Goal: Task Accomplishment & Management: Complete application form

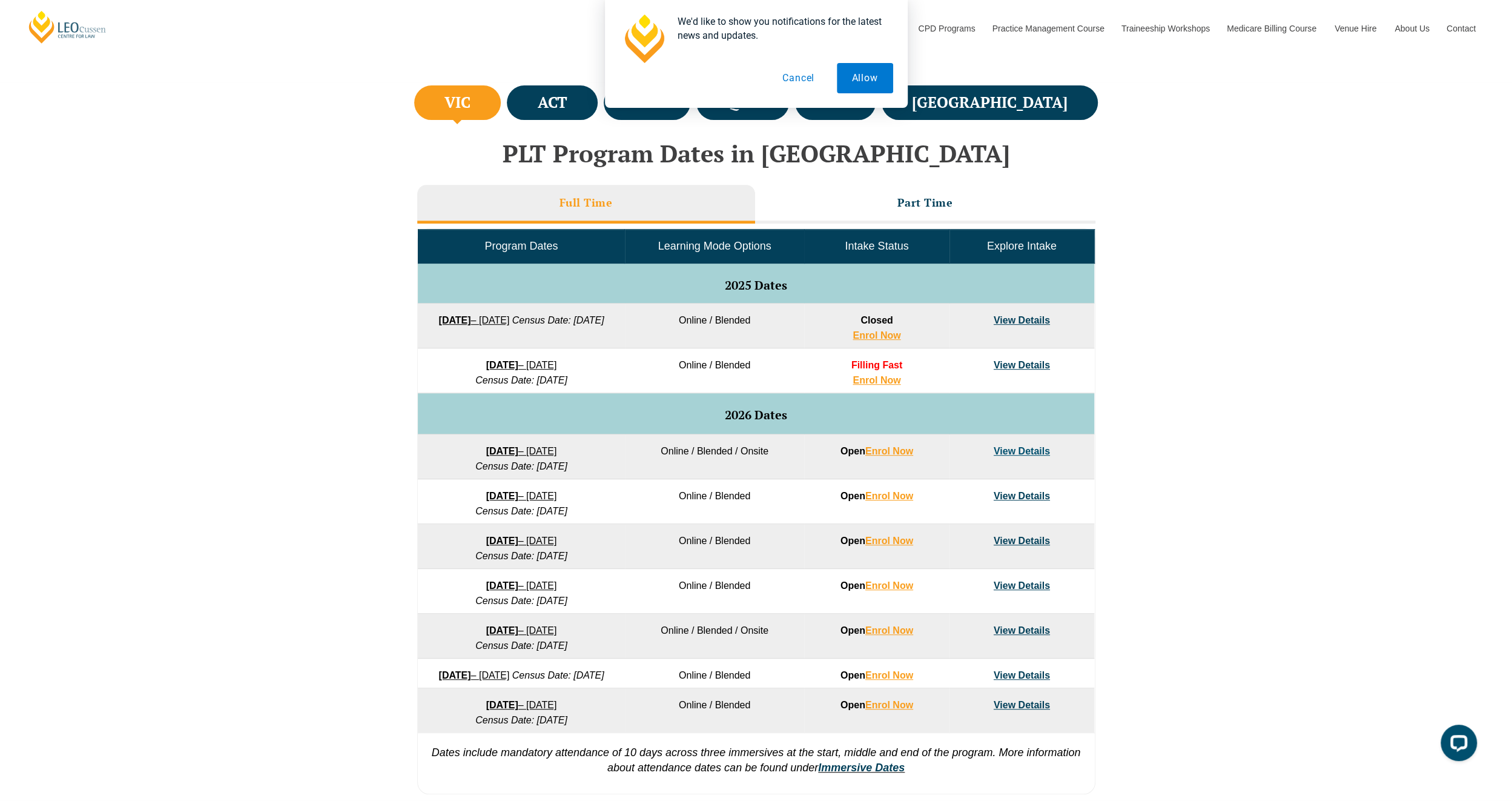
scroll to position [485, 0]
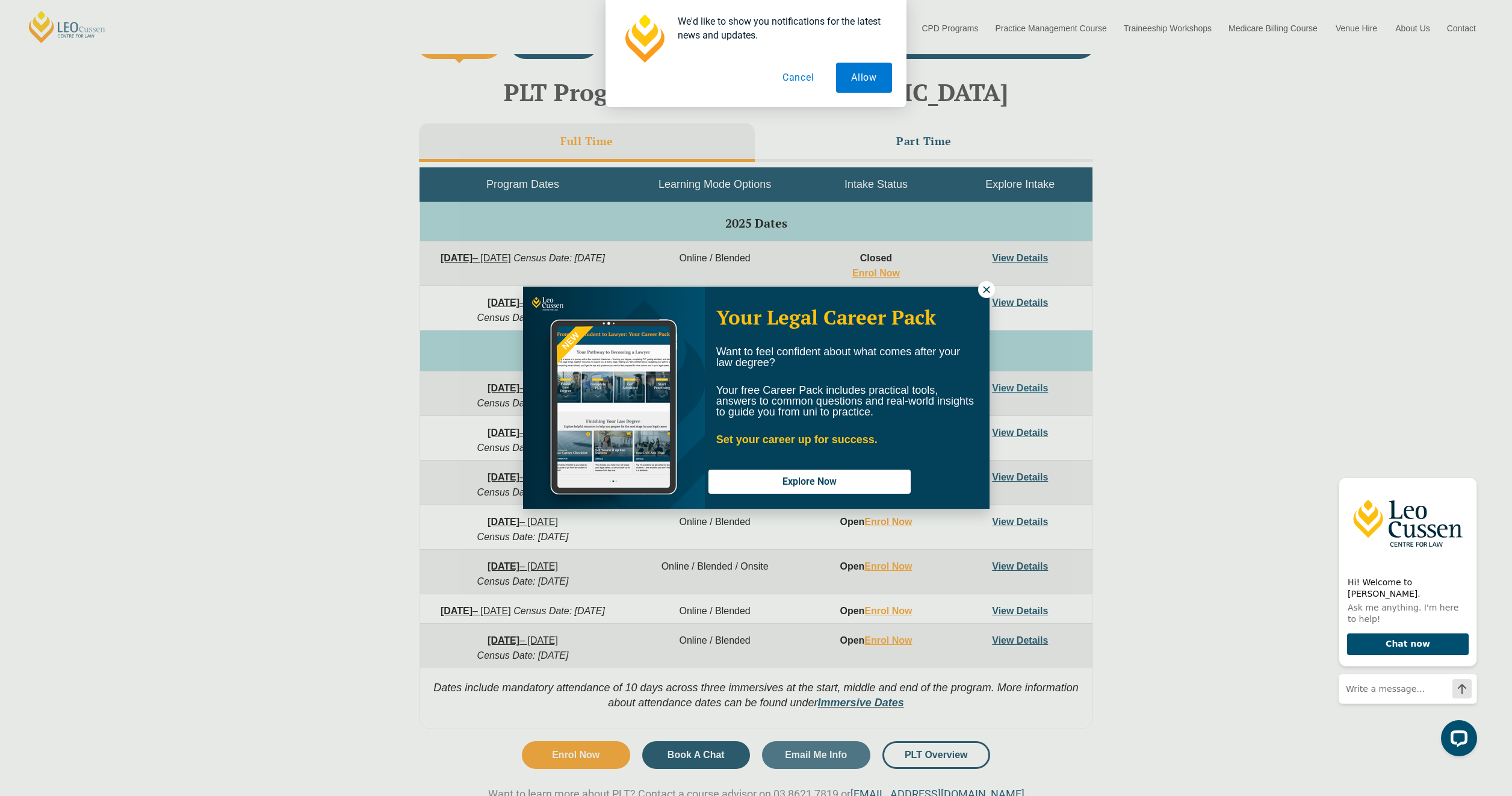
click at [983, 293] on icon at bounding box center [987, 290] width 11 height 11
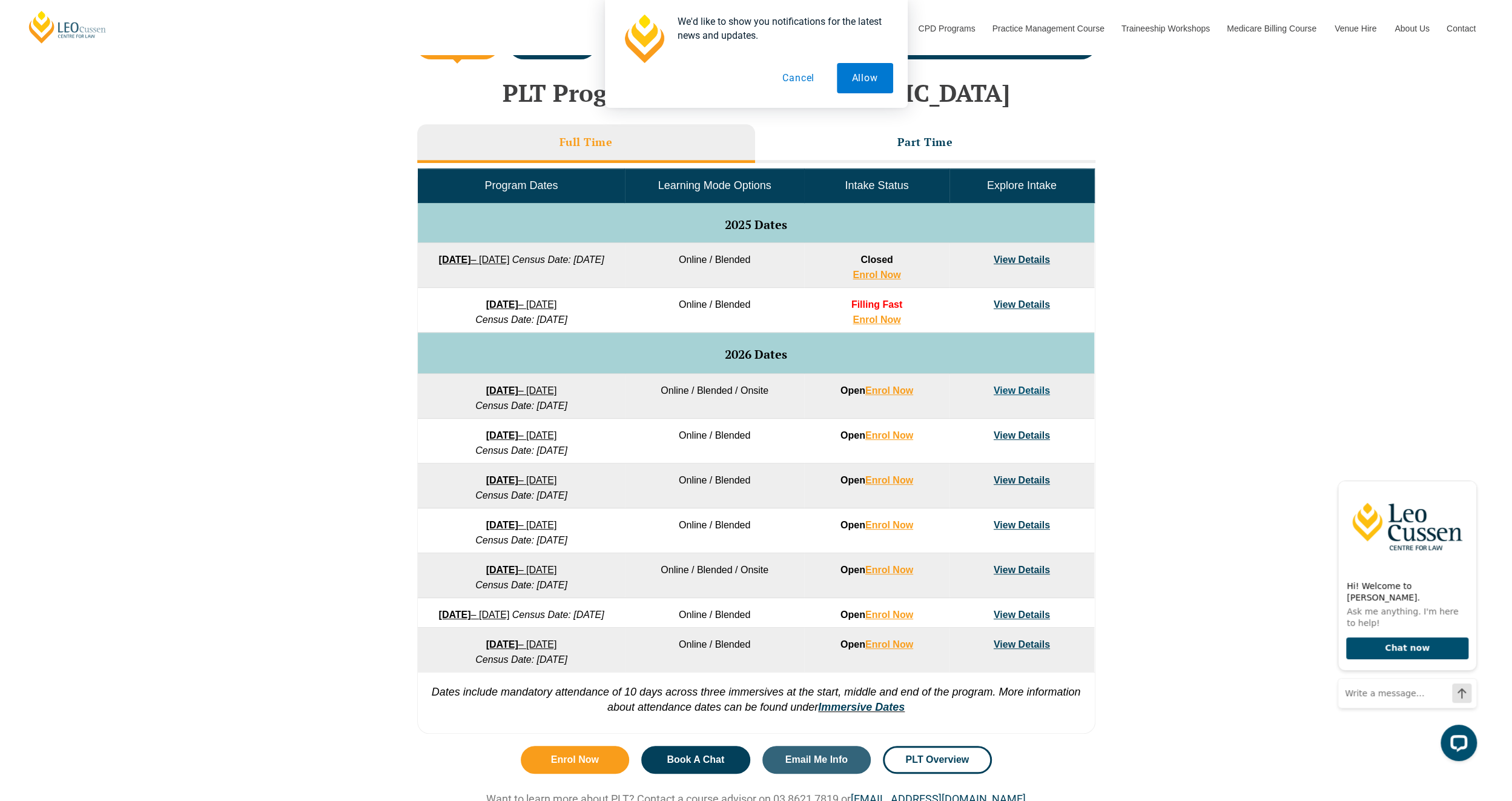
click at [788, 80] on button "Cancel" at bounding box center [798, 78] width 63 height 30
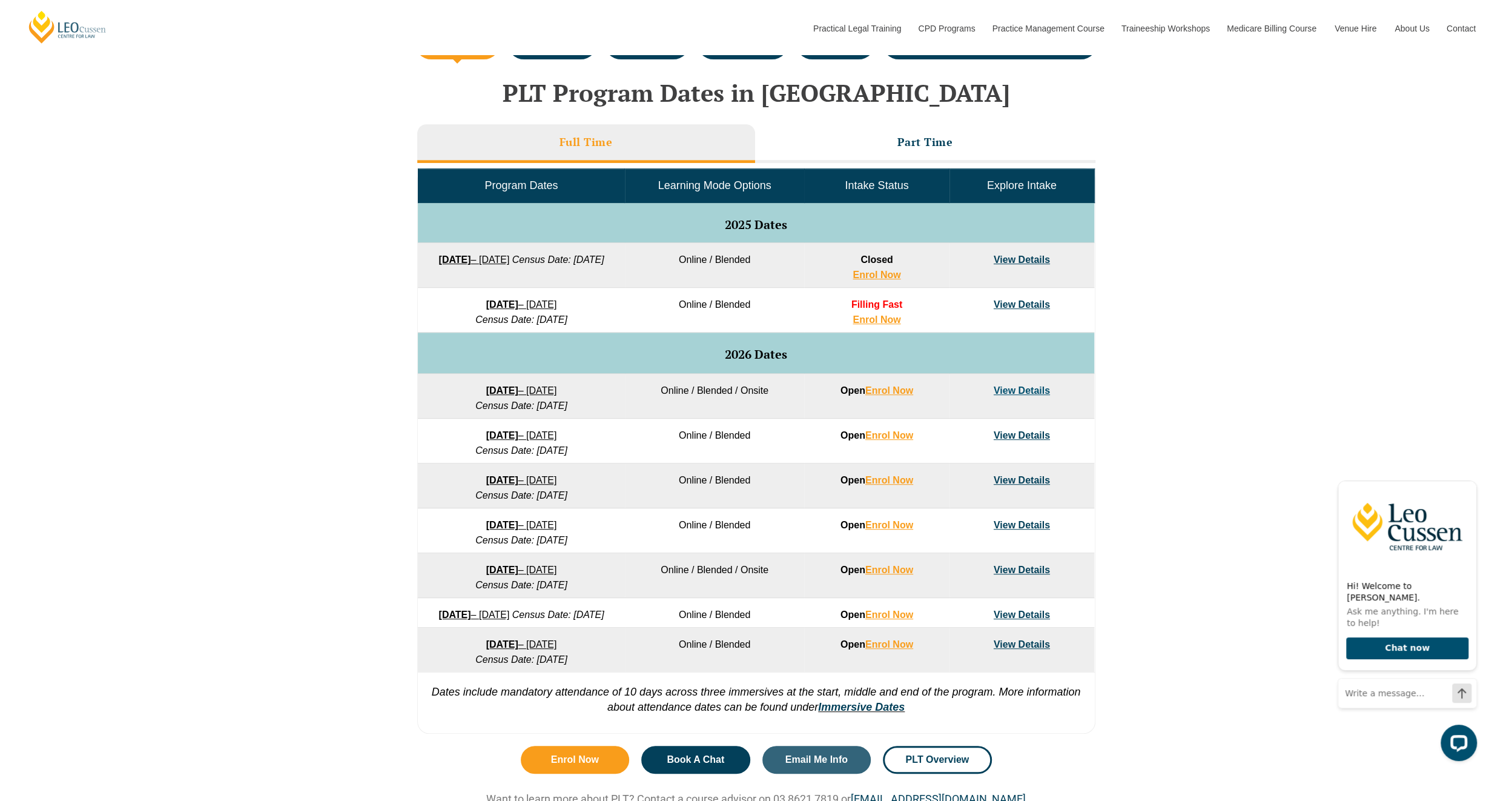
click at [1008, 301] on link "View Details" at bounding box center [1022, 304] width 56 height 11
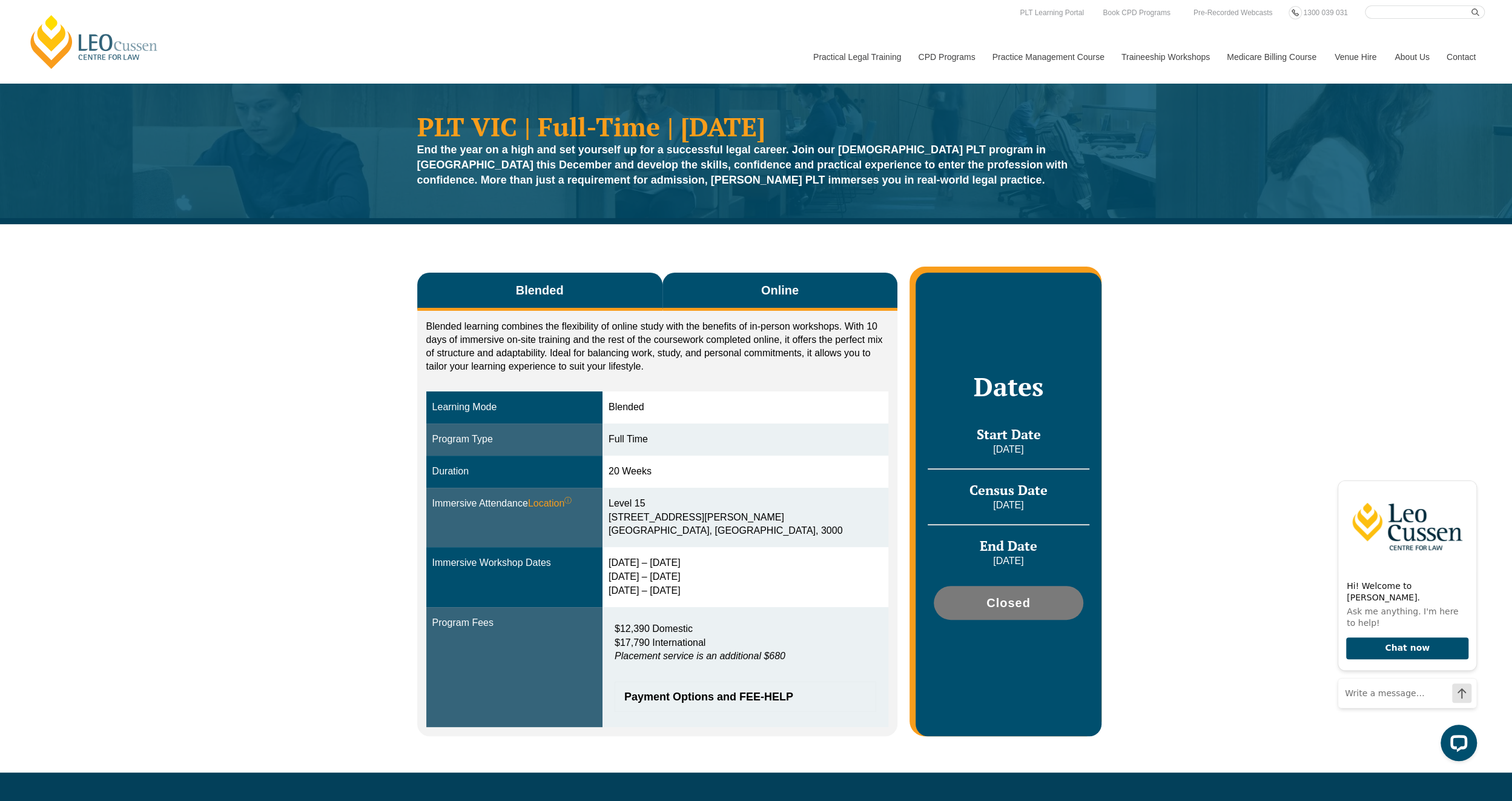
click at [724, 288] on button "Online" at bounding box center [780, 292] width 235 height 38
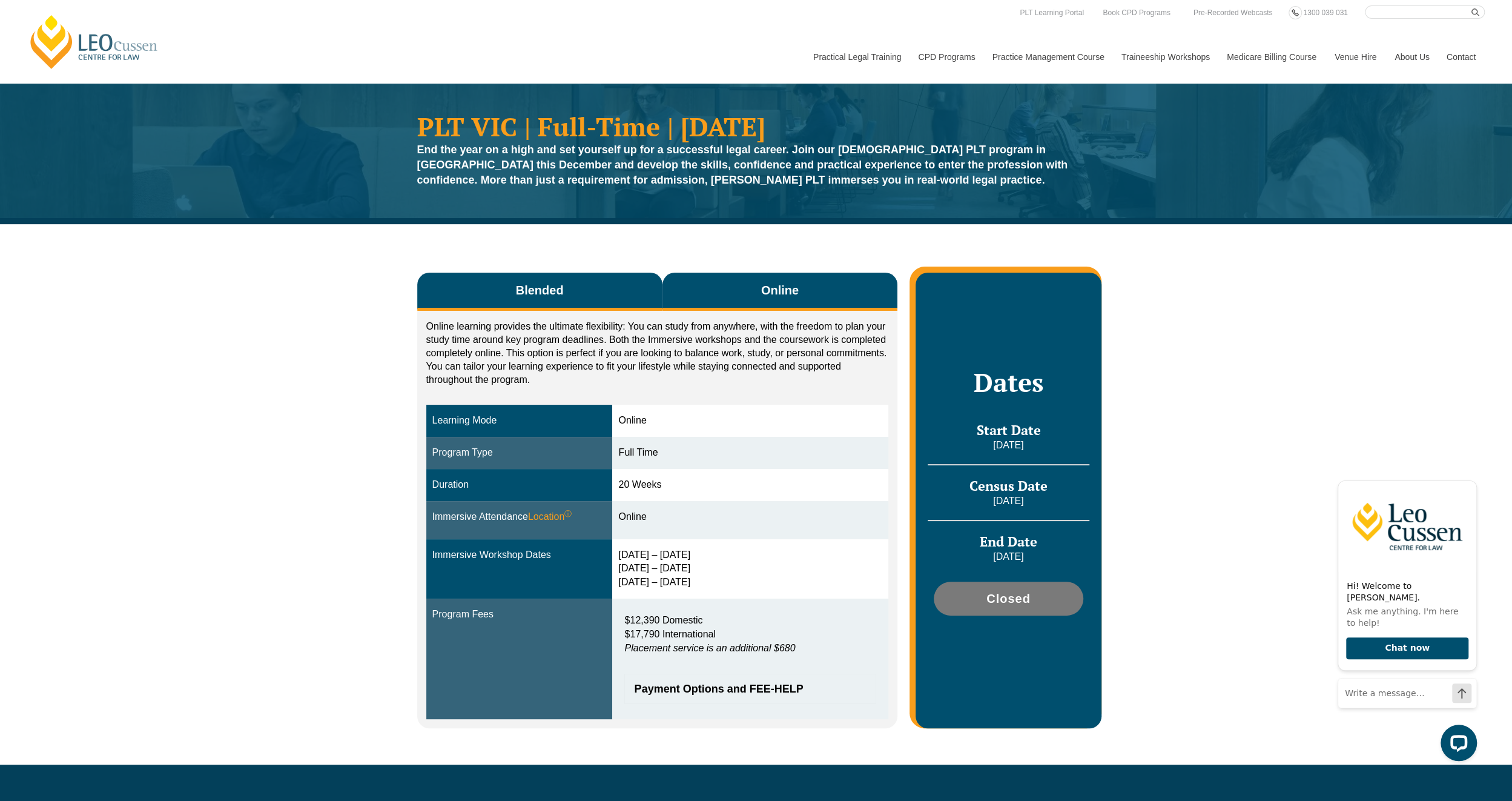
click at [563, 287] on button "Blended" at bounding box center [540, 292] width 245 height 38
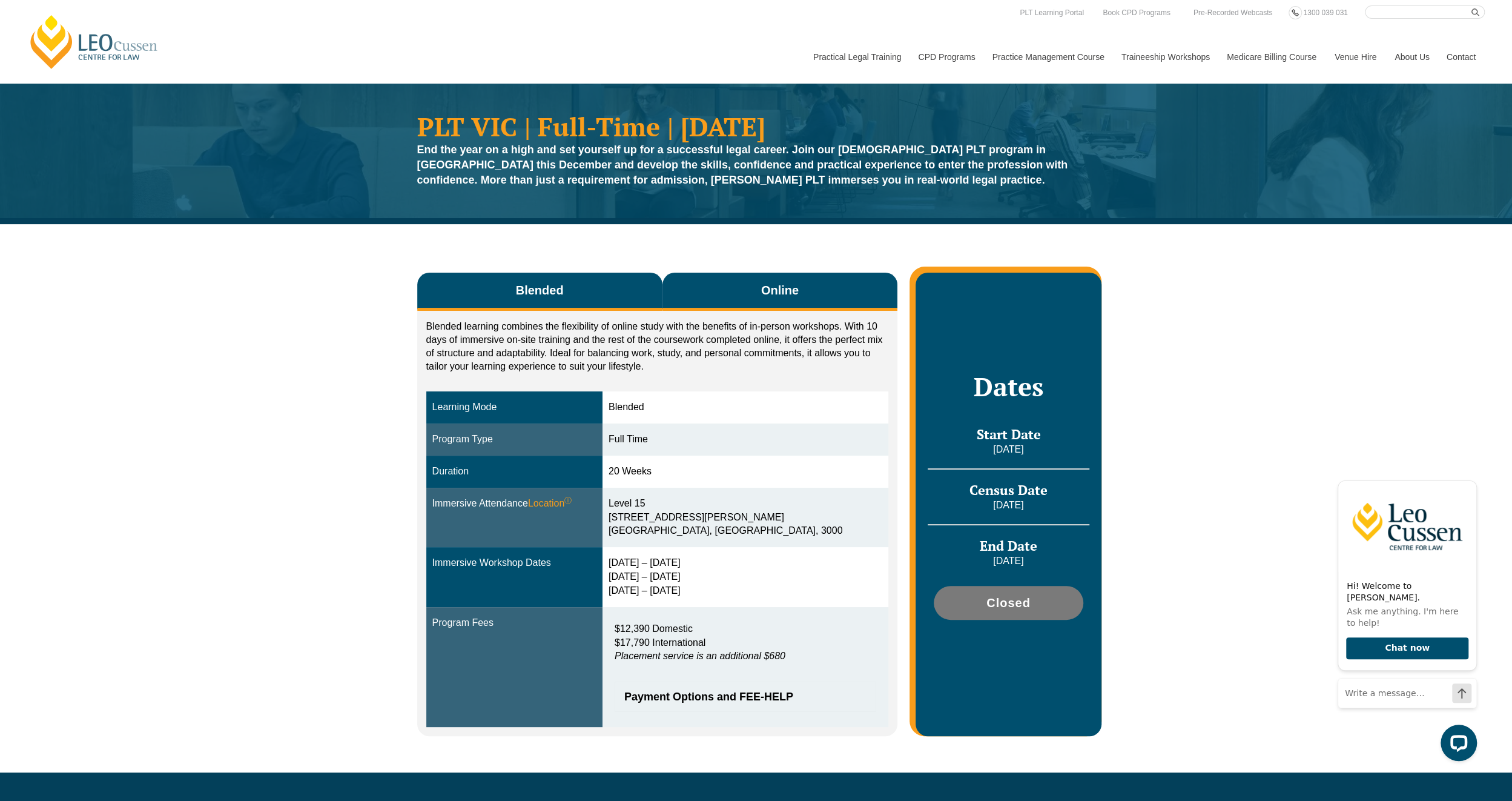
click at [766, 280] on button "Online" at bounding box center [780, 292] width 235 height 38
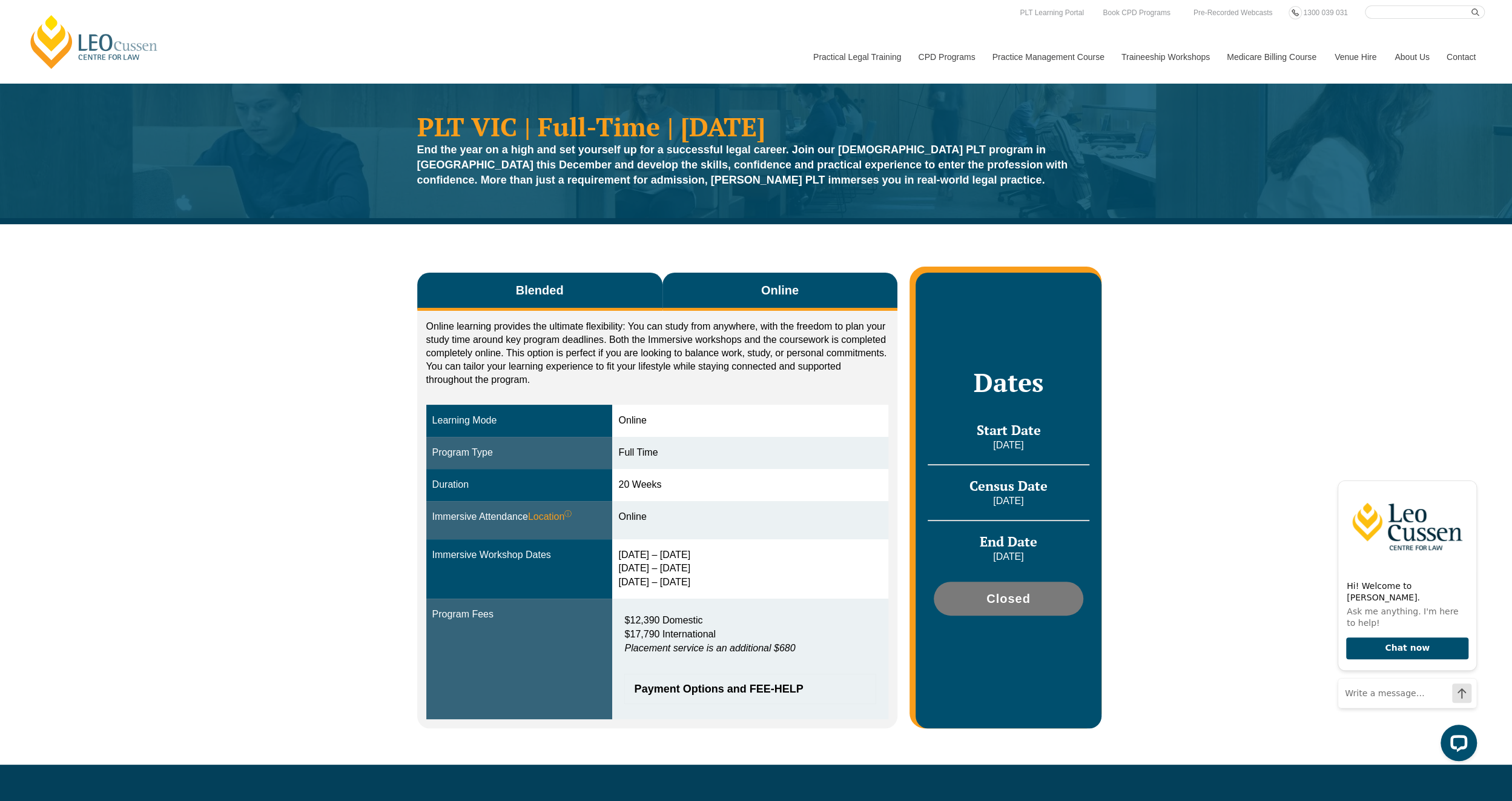
click at [613, 292] on button "Blended" at bounding box center [540, 292] width 245 height 38
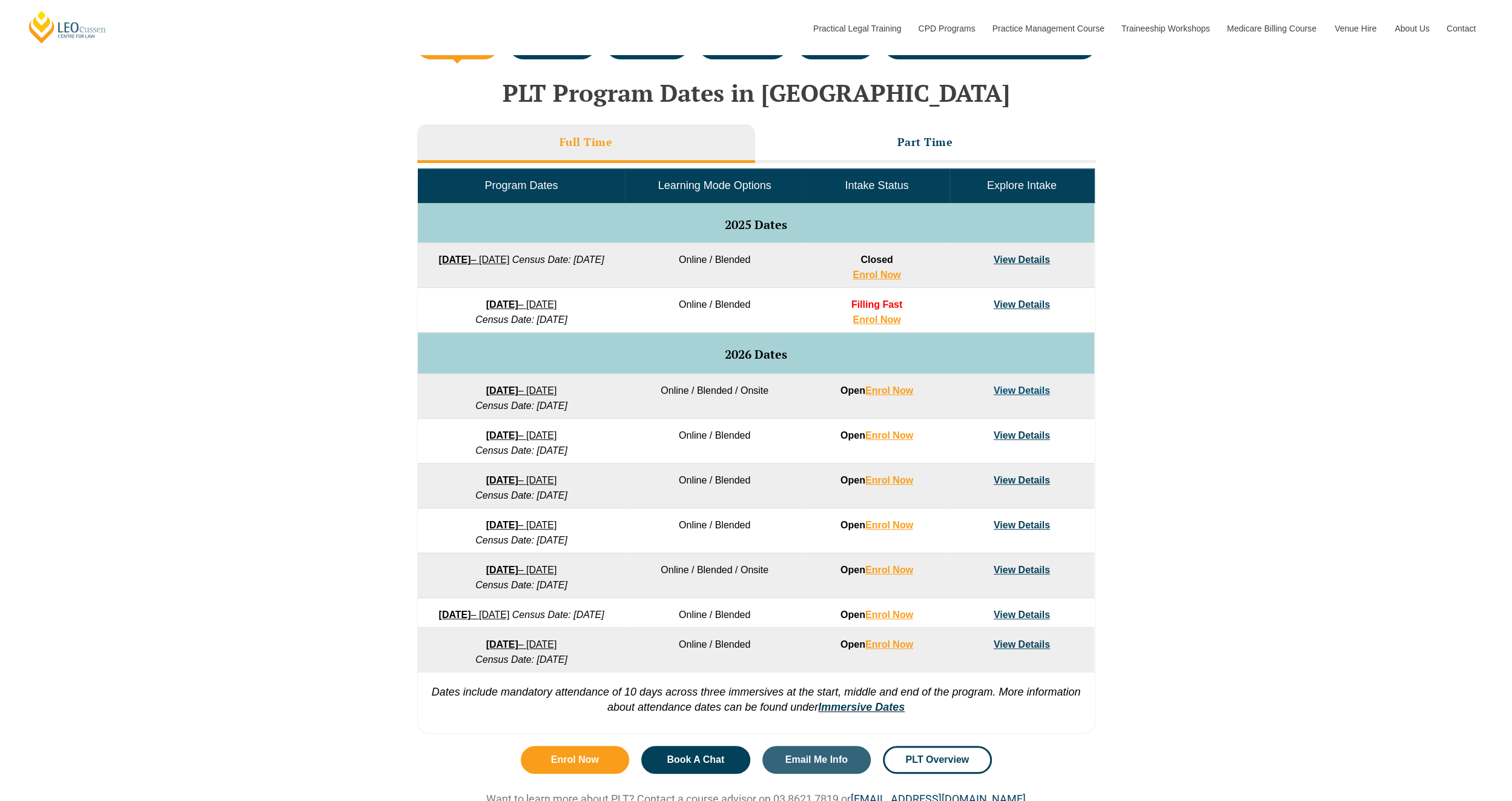
click at [517, 388] on strong "27 January 2026" at bounding box center [502, 390] width 32 height 11
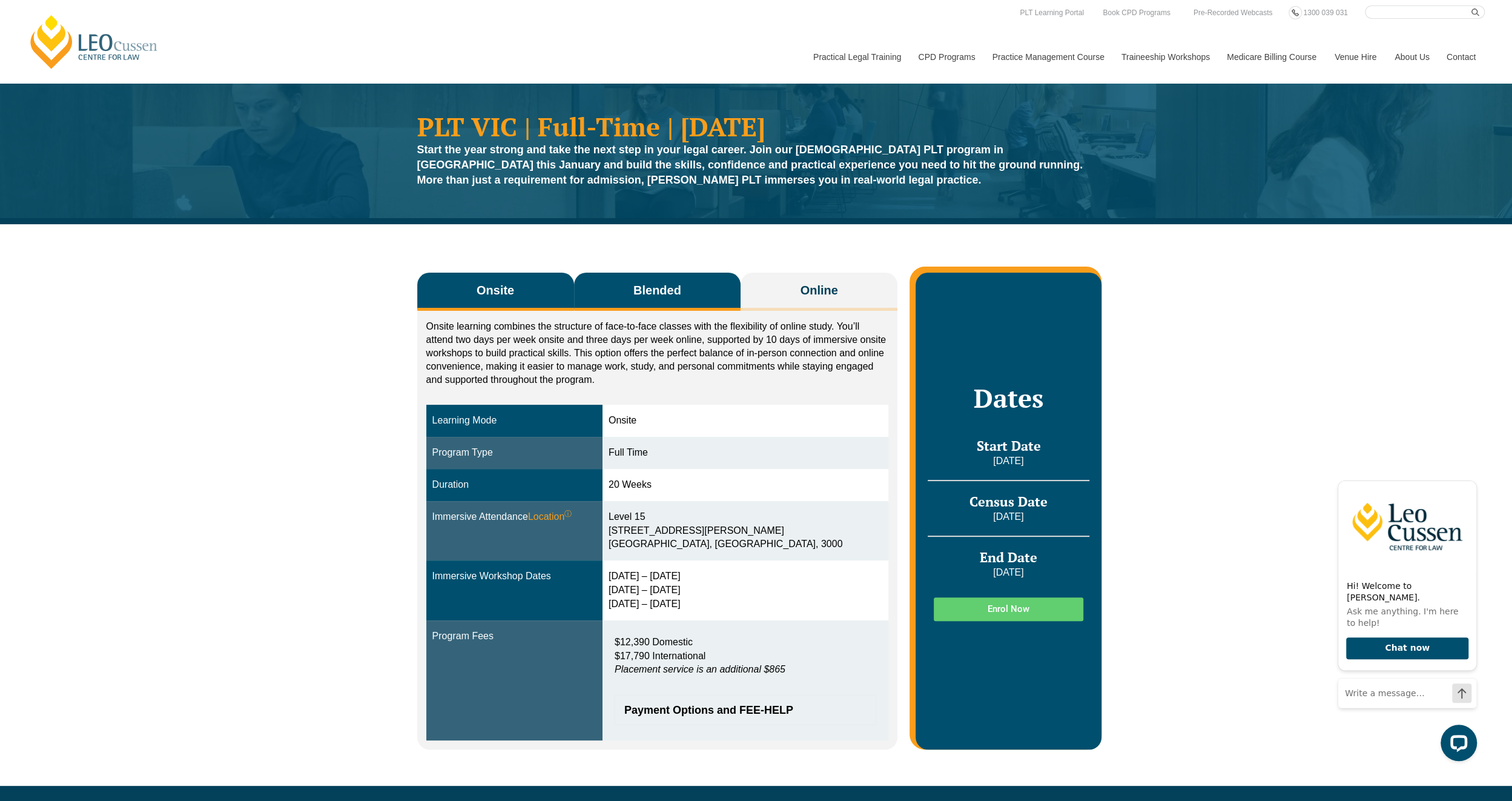
click at [657, 291] on span "Blended" at bounding box center [658, 290] width 48 height 17
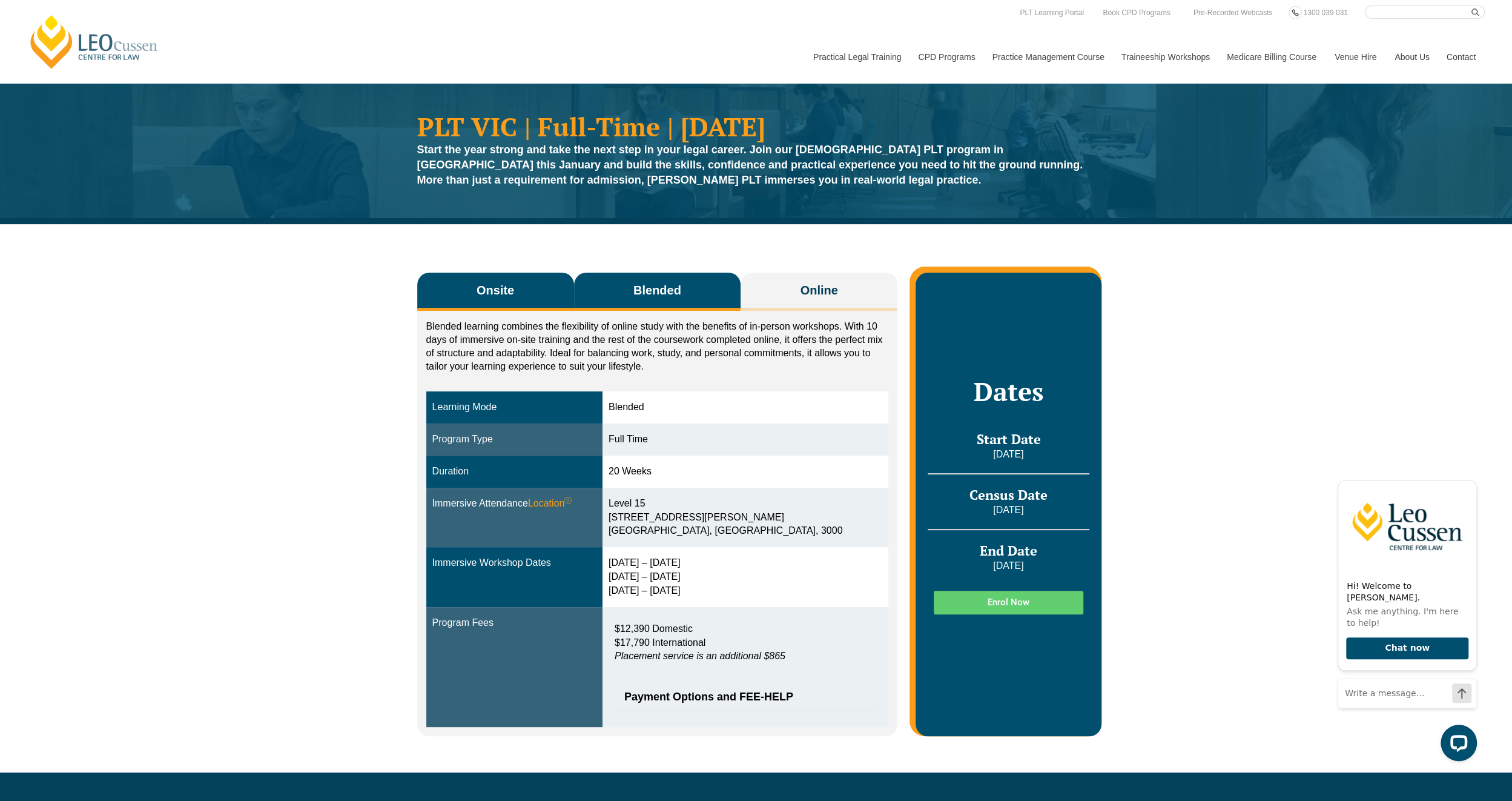
click at [511, 297] on span "Onsite" at bounding box center [495, 290] width 37 height 17
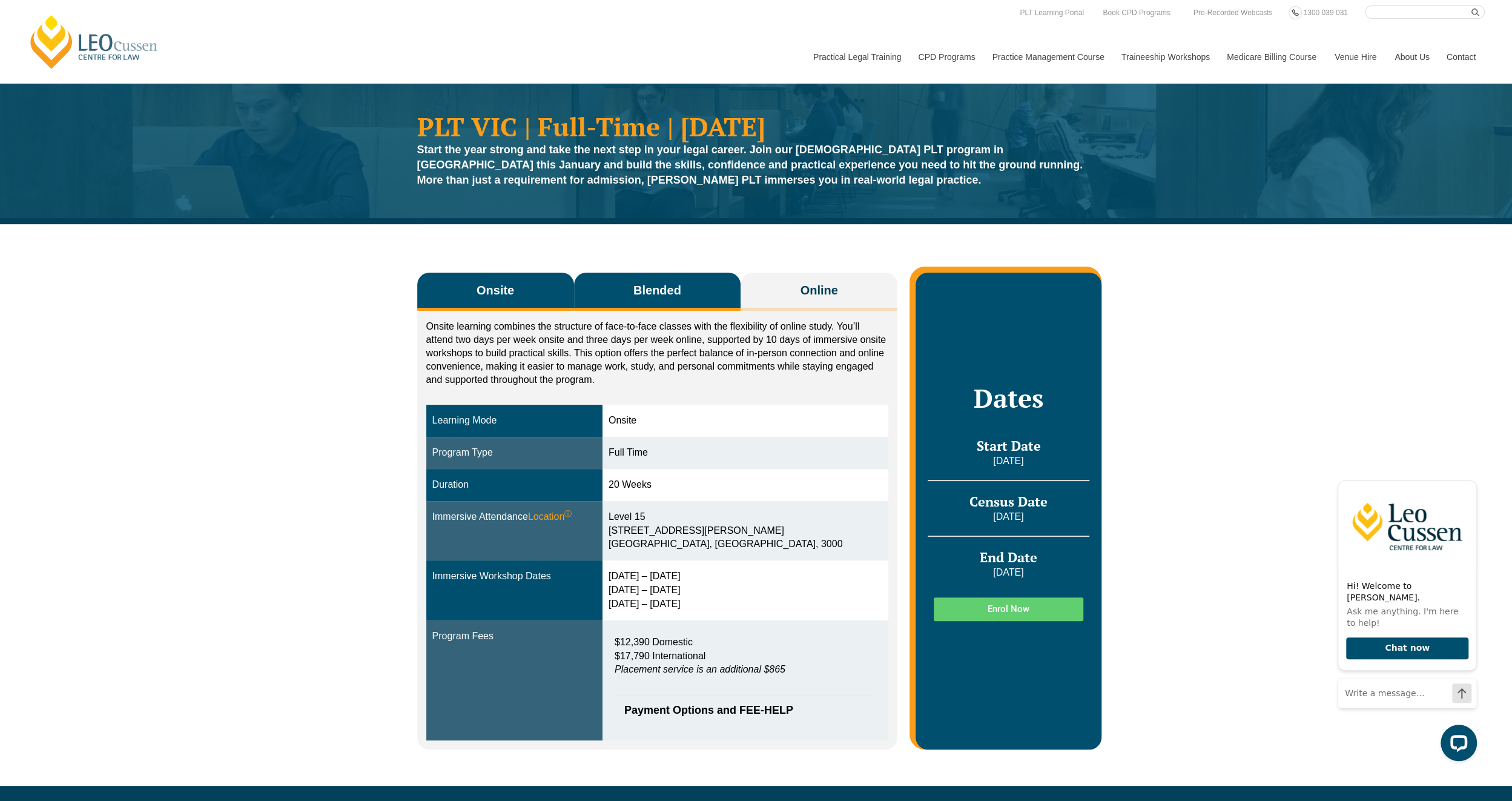
click at [621, 283] on button "Blended" at bounding box center [658, 292] width 167 height 38
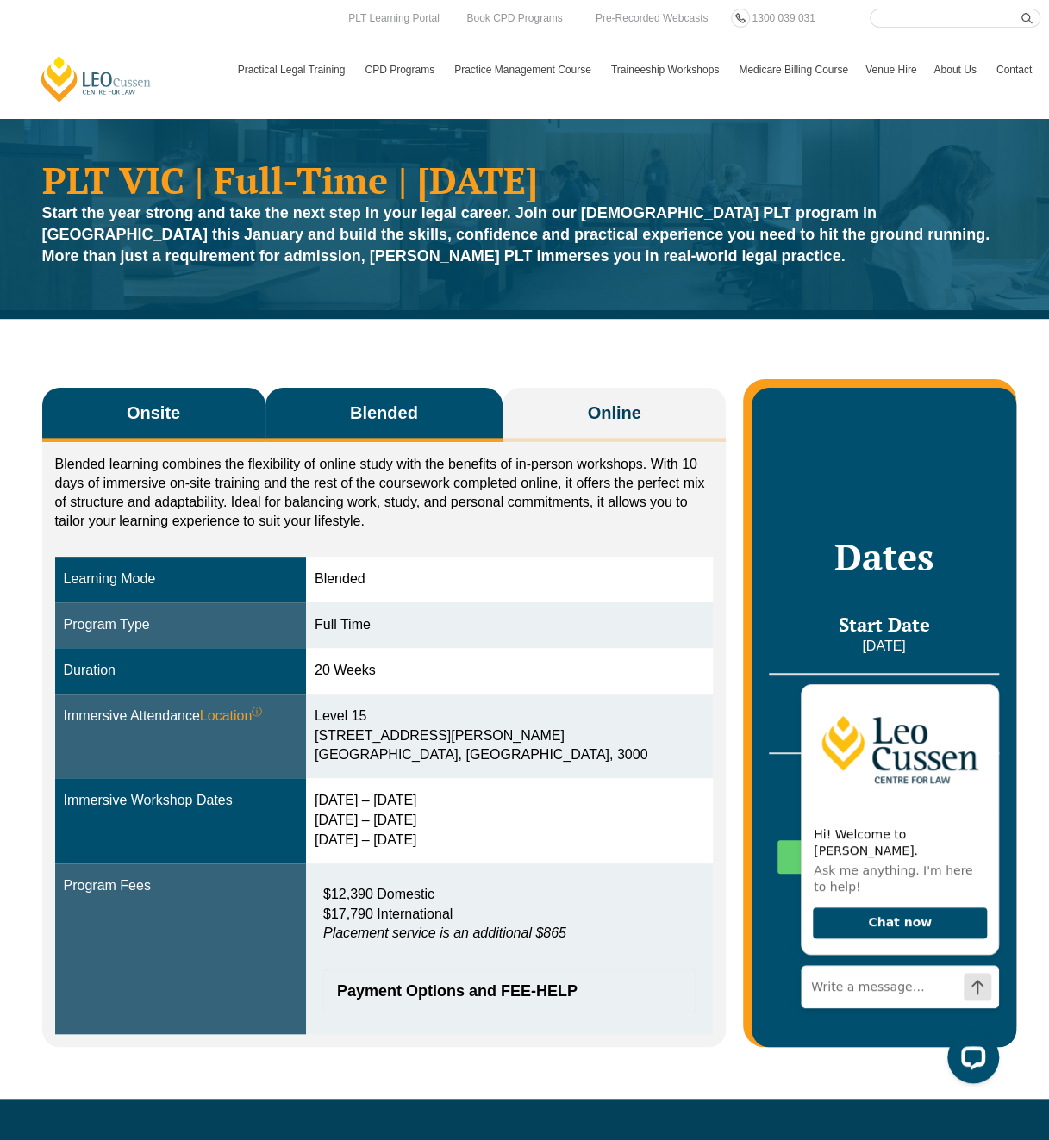
click at [171, 403] on span "Onsite" at bounding box center [153, 413] width 53 height 24
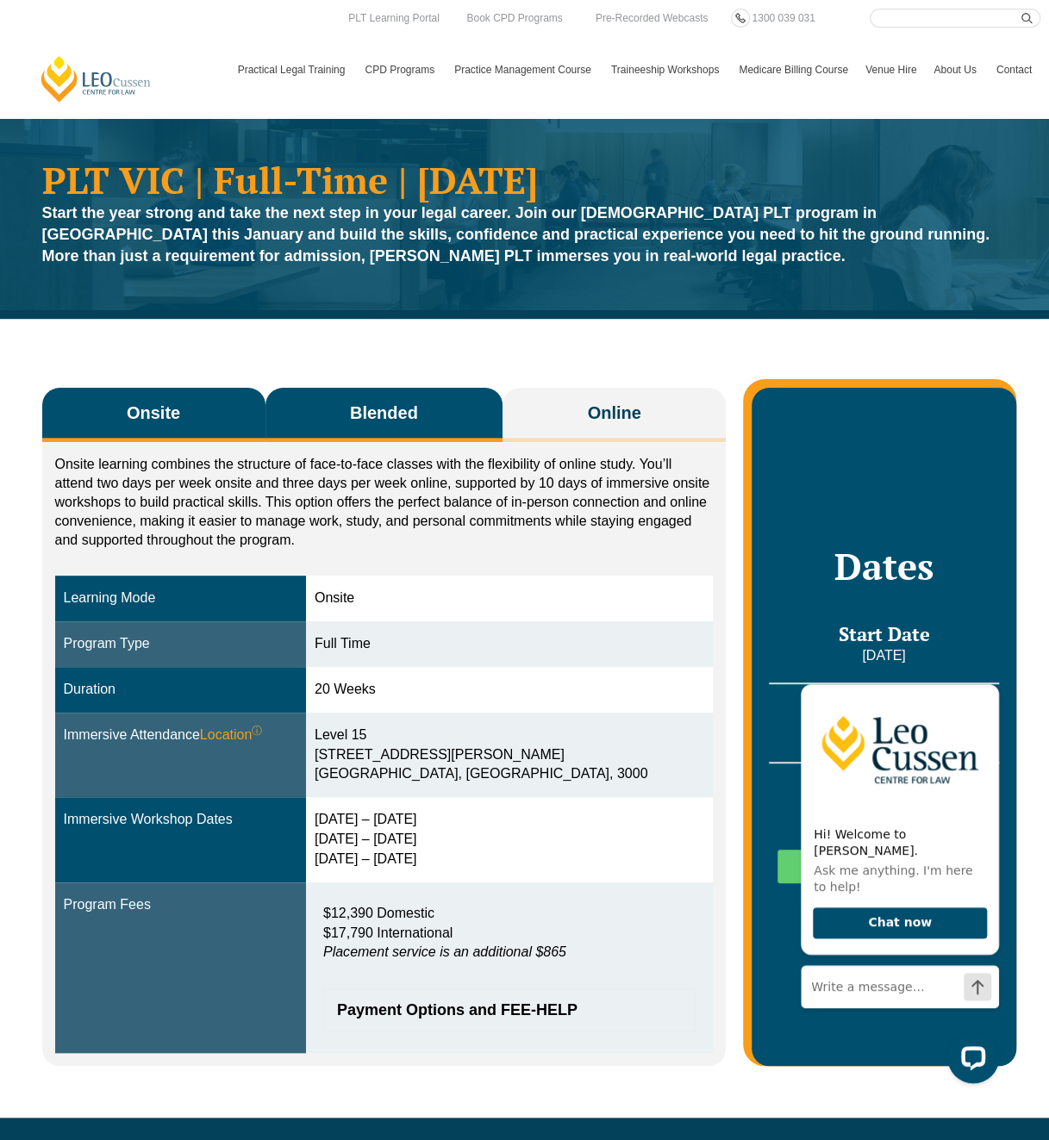
click at [437, 434] on button "Blended" at bounding box center [384, 415] width 238 height 54
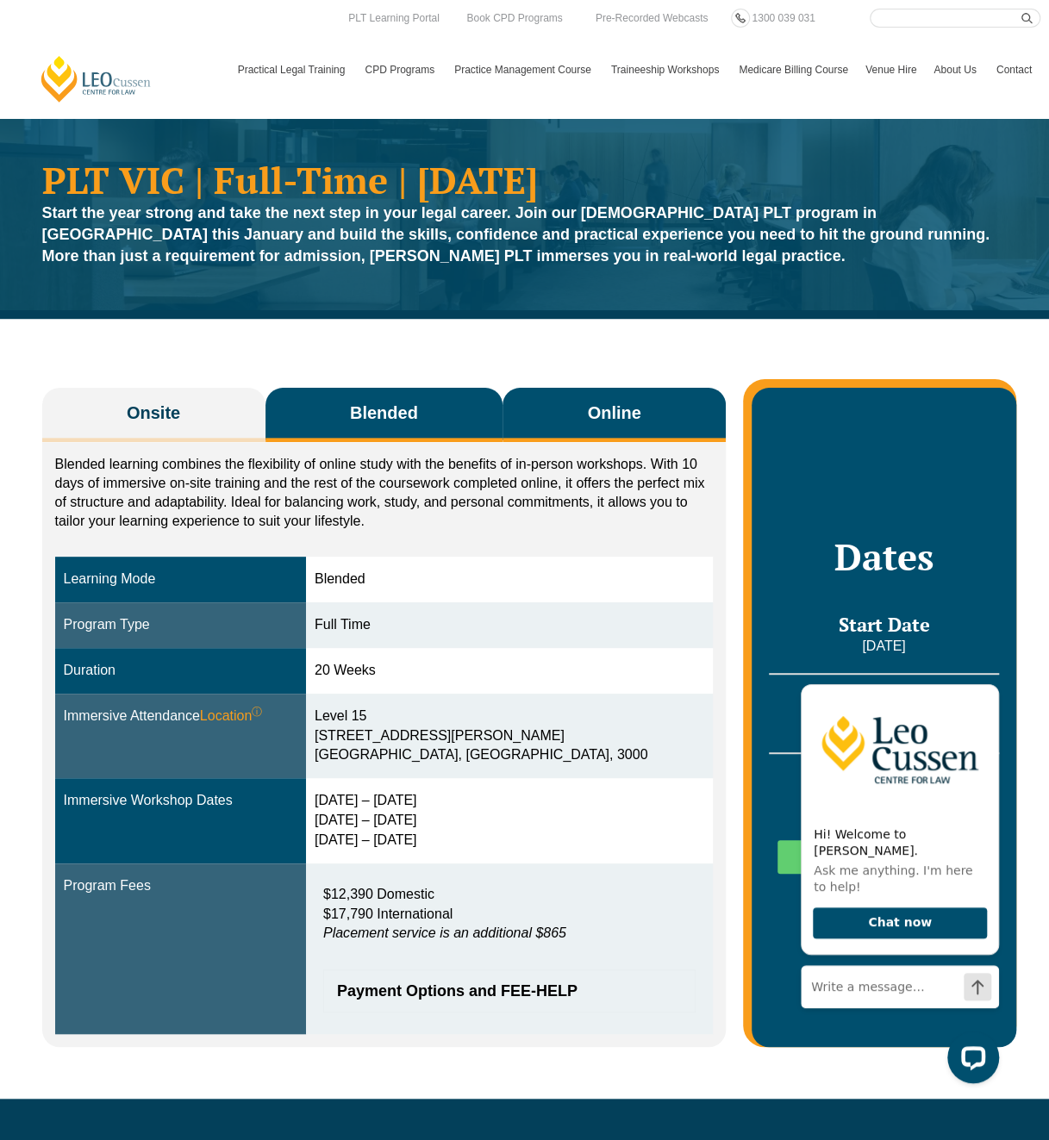
click at [636, 409] on span "Online" at bounding box center [614, 413] width 53 height 24
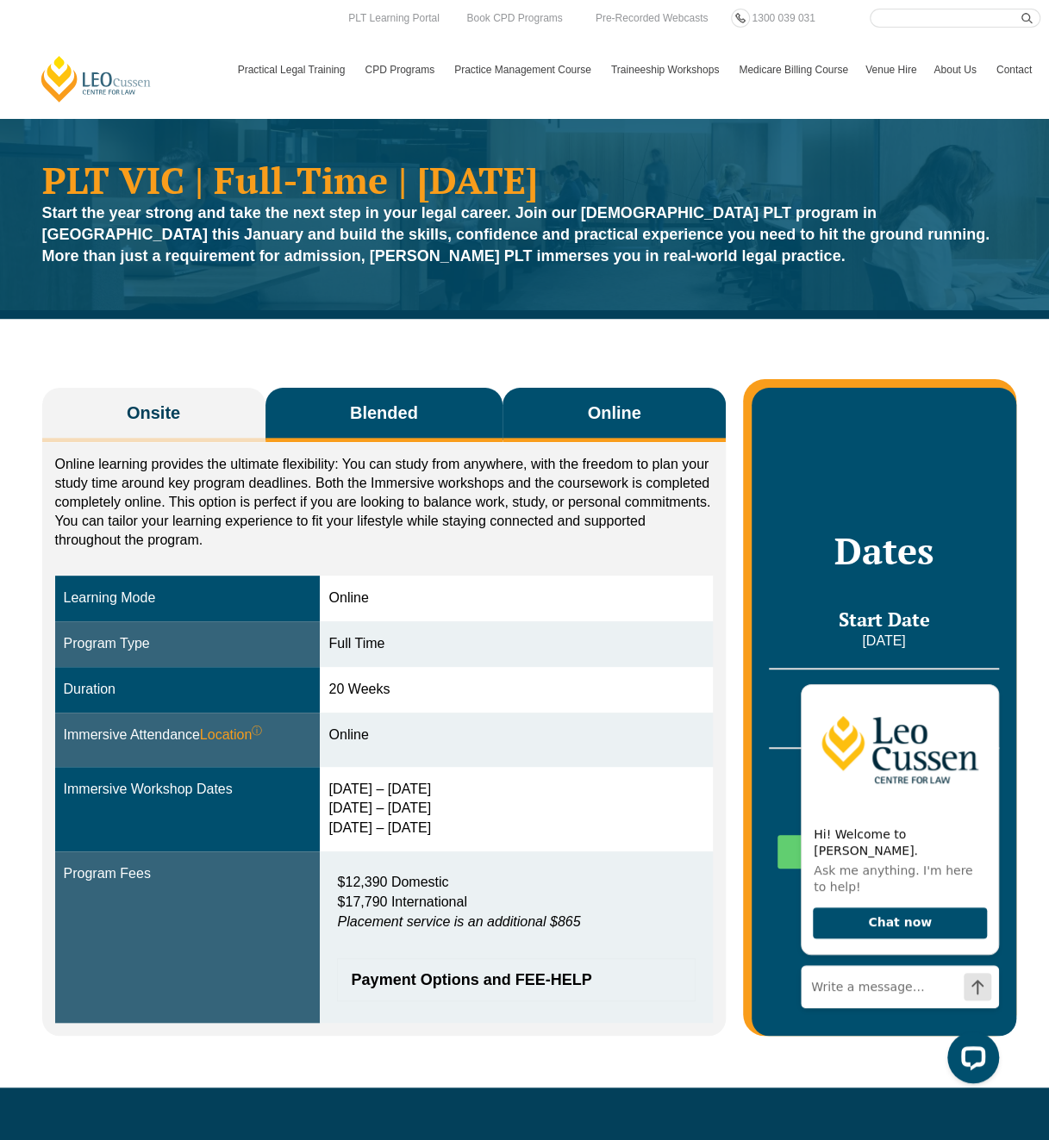
click at [400, 410] on span "Blended" at bounding box center [384, 413] width 68 height 24
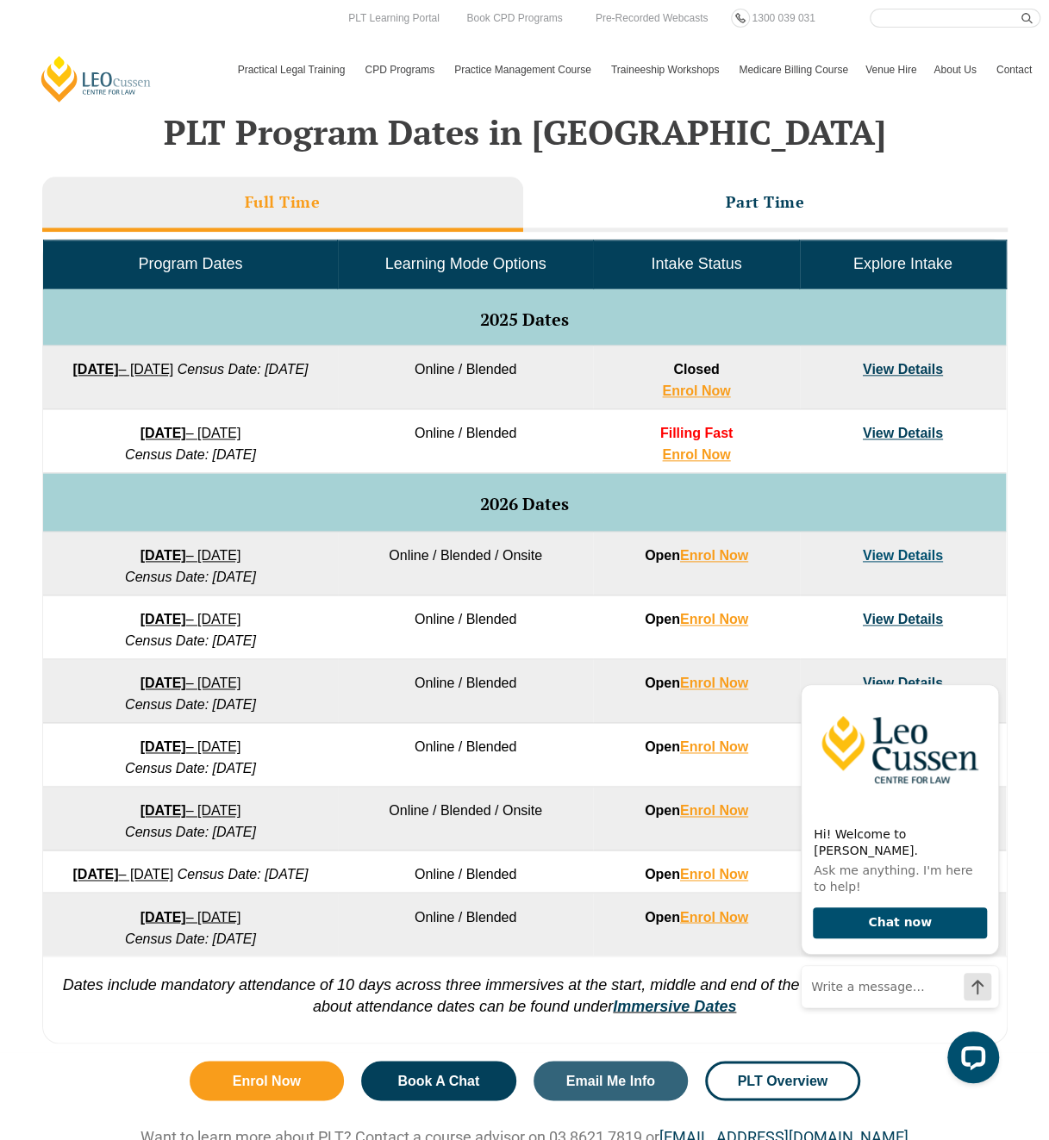
click at [877, 430] on link "View Details" at bounding box center [903, 433] width 80 height 15
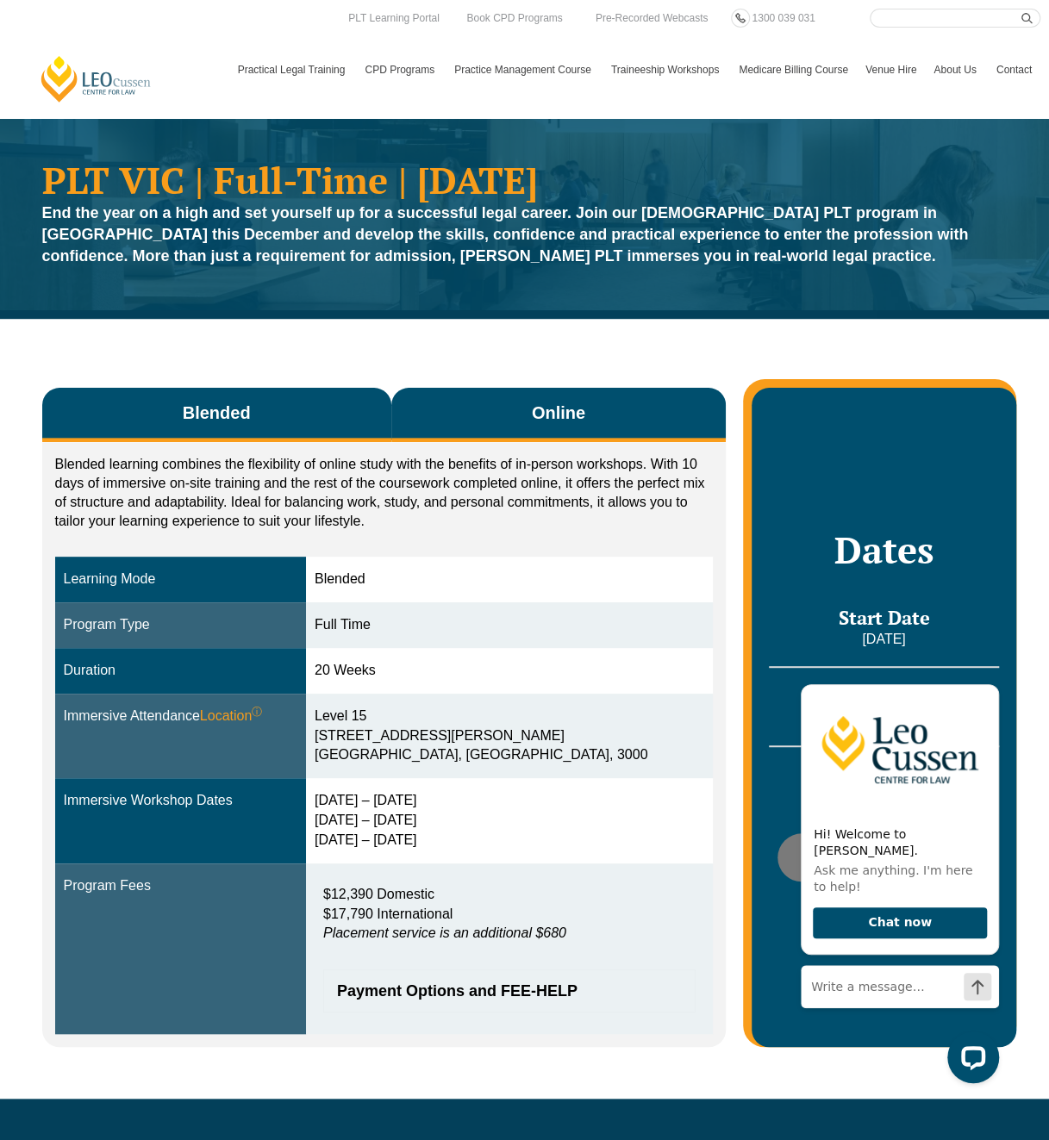
click at [570, 411] on span "Online" at bounding box center [558, 413] width 53 height 24
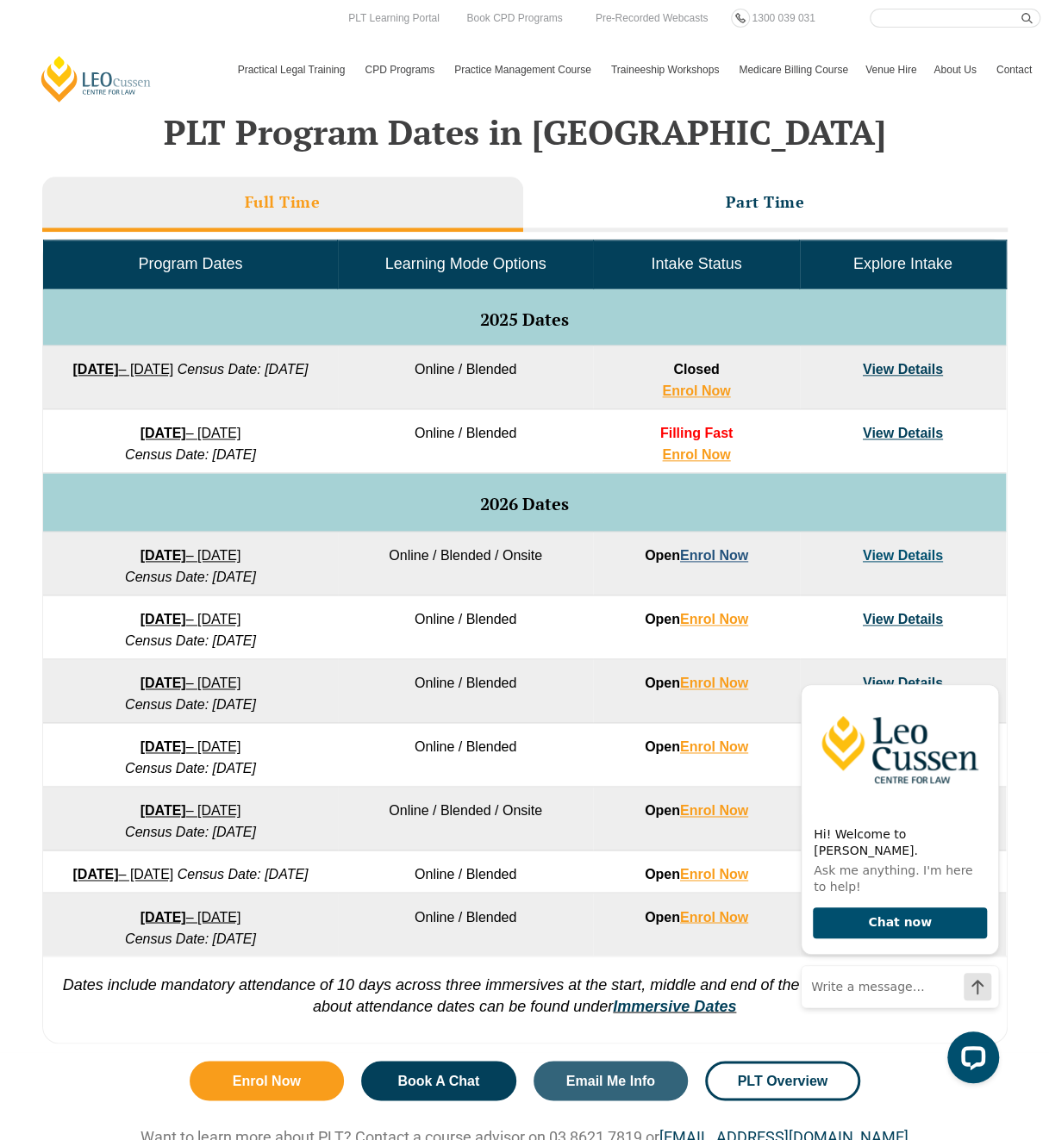
click at [701, 553] on link "Enrol Now" at bounding box center [714, 555] width 68 height 15
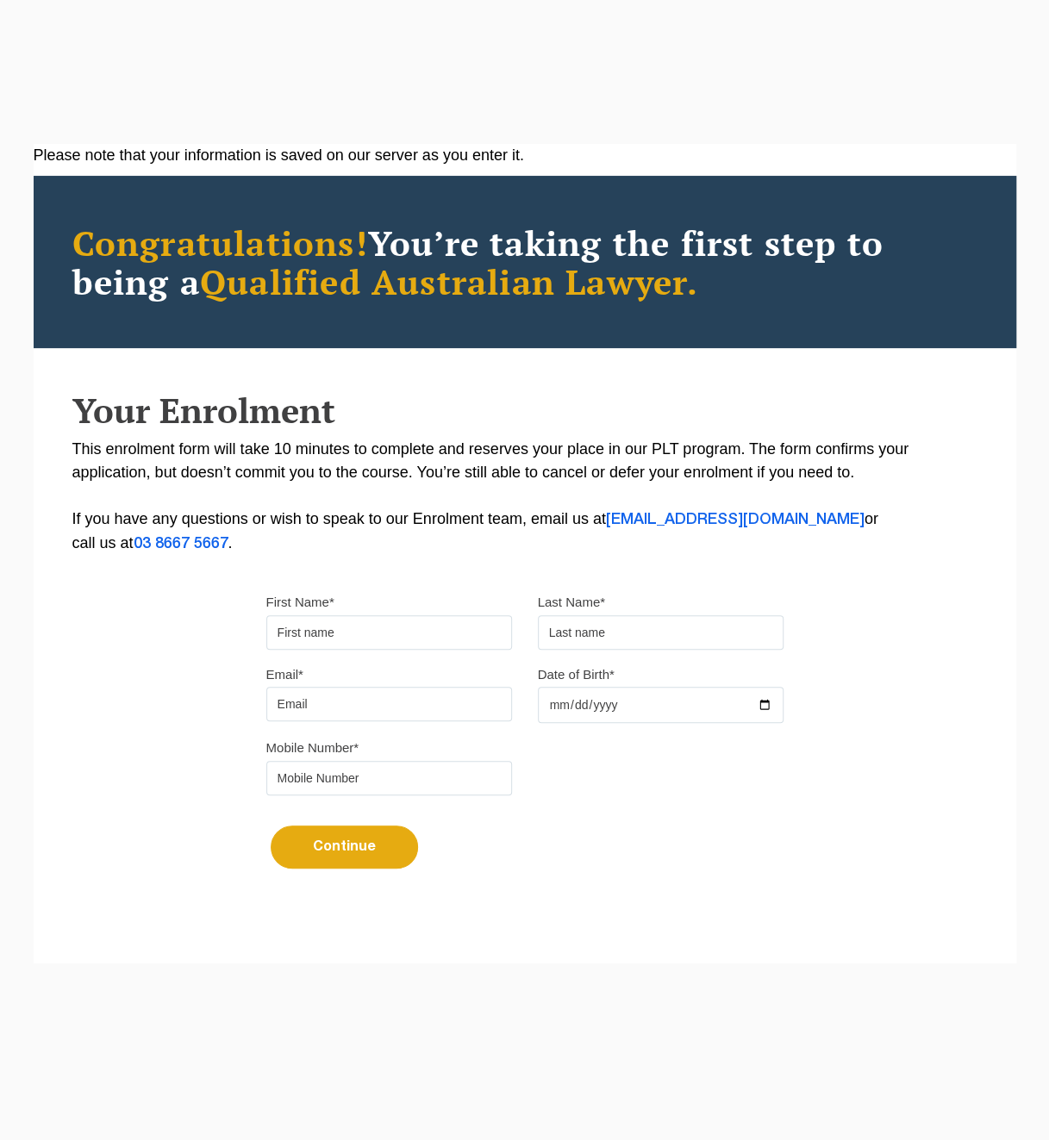
click at [367, 625] on input "First Name*" at bounding box center [389, 632] width 246 height 34
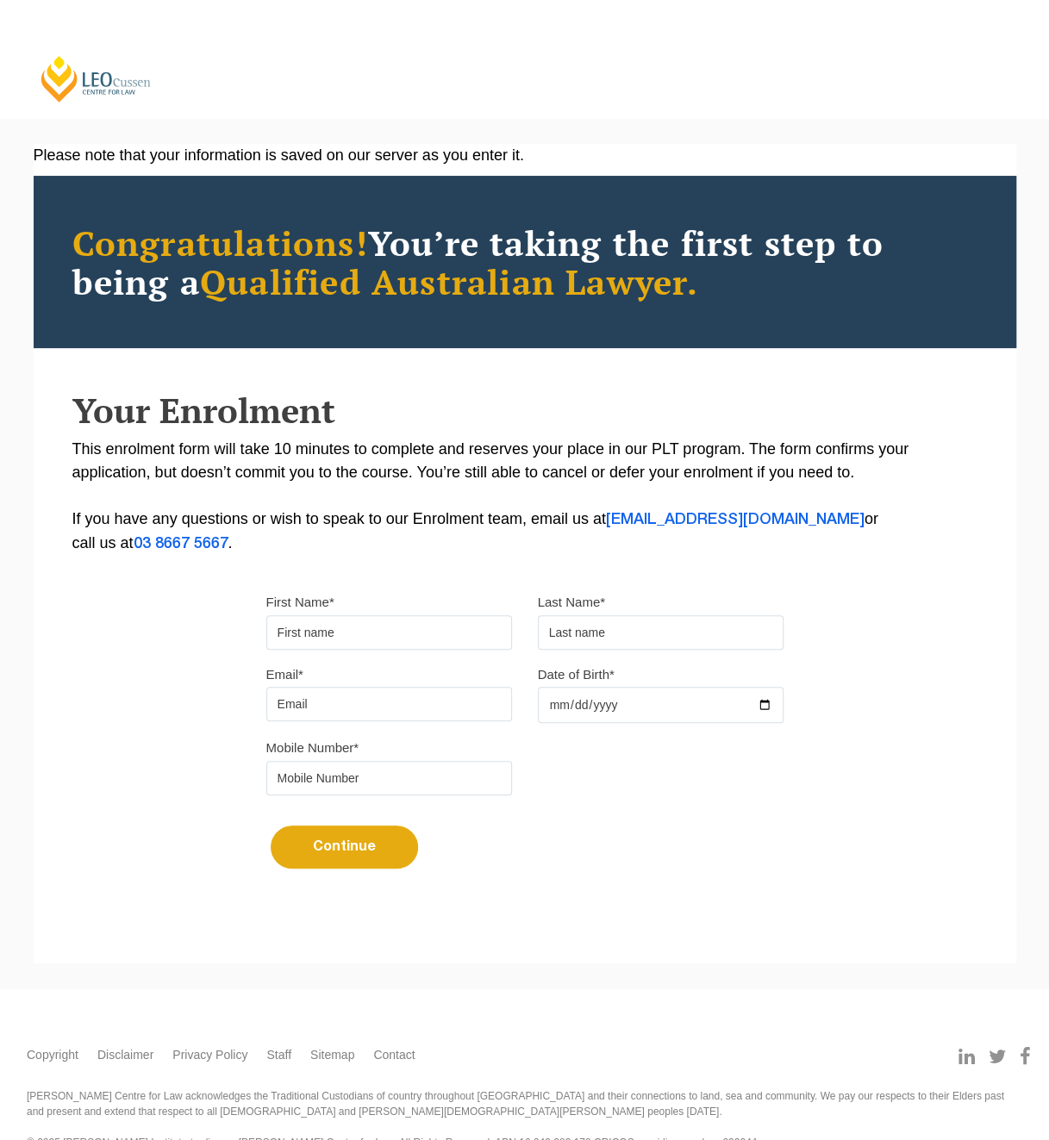
type input "[PERSON_NAME]"
type input "Hill"
type input "[PERSON_NAME][EMAIL_ADDRESS][PERSON_NAME][DOMAIN_NAME]"
type input "0386017000"
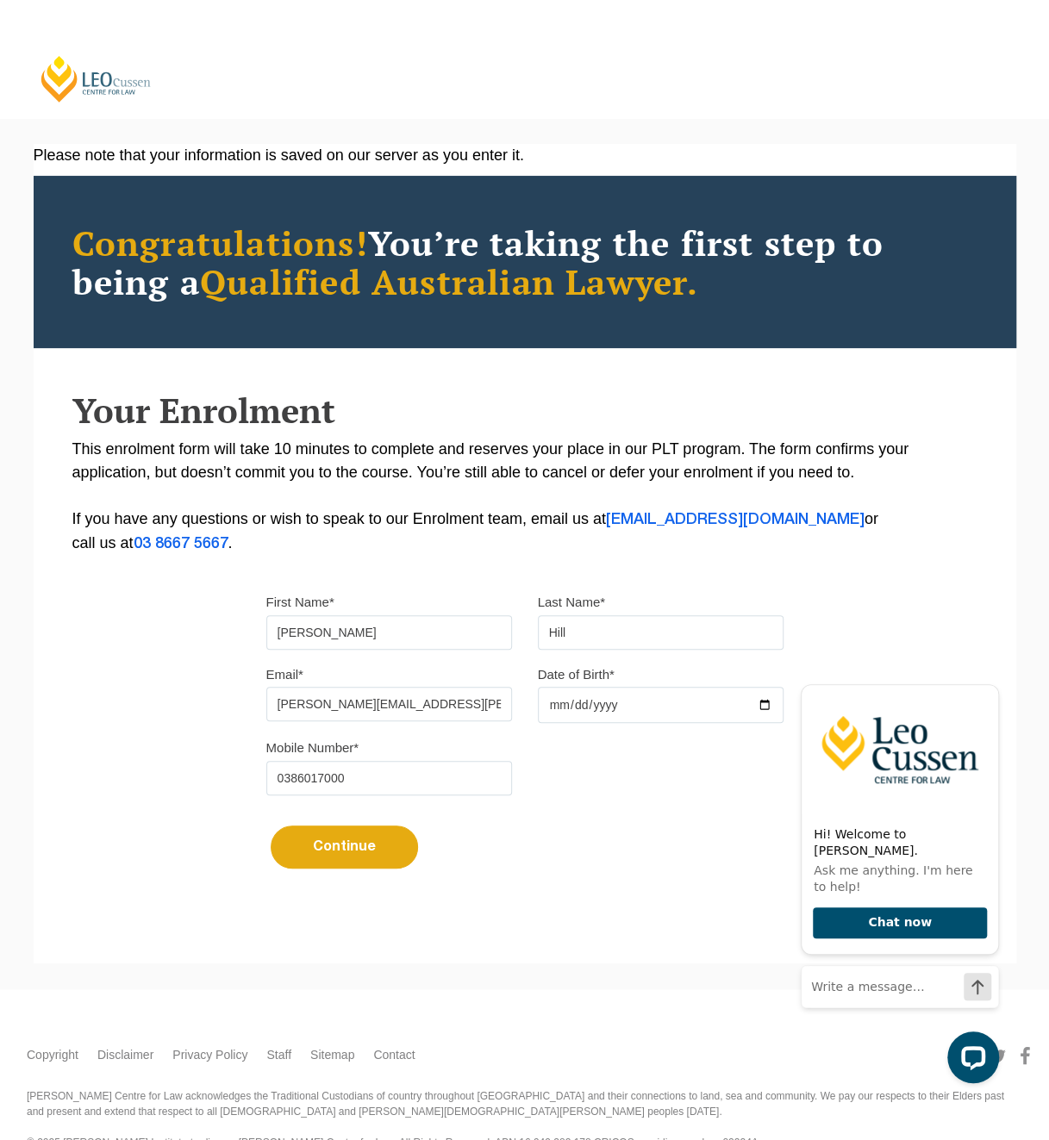
drag, startPoint x: 465, startPoint y: 704, endPoint x: 151, endPoint y: 699, distance: 313.8
click at [151, 699] on div "Please note that your information is saved on our server as you enter it. Congr…" at bounding box center [525, 528] width 983 height 768
type input "annaclaire"
type input "[DATE]"
drag, startPoint x: 422, startPoint y: 784, endPoint x: 215, endPoint y: 776, distance: 207.9
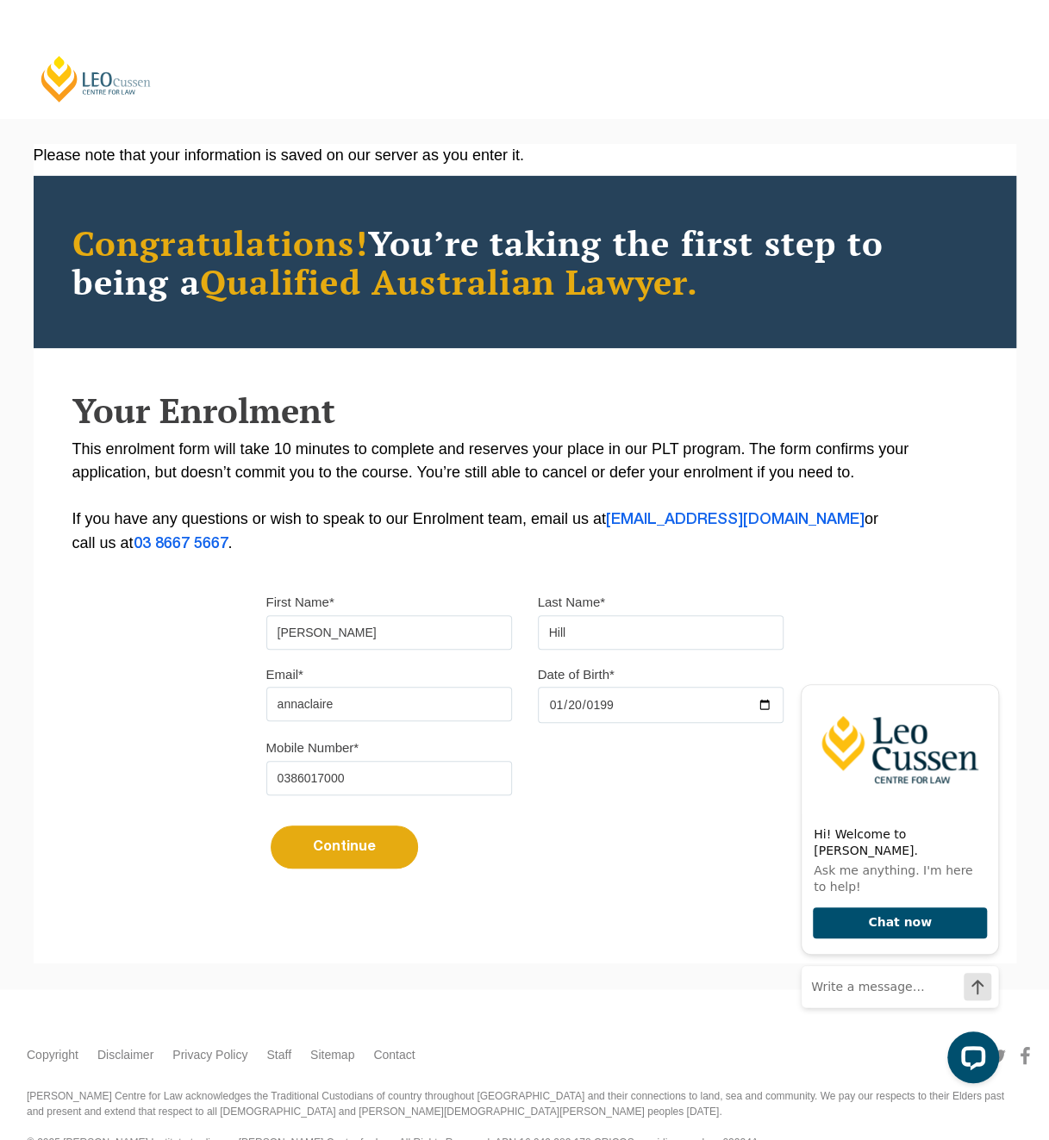
click at [215, 776] on div "Please note that your information is saved on our server as you enter it. Congr…" at bounding box center [525, 528] width 983 height 768
type input "0417525019"
click at [179, 792] on div "Please note that your information is saved on our server as you enter it. Congr…" at bounding box center [525, 528] width 983 height 768
click at [353, 855] on button "Continue" at bounding box center [344, 847] width 147 height 43
type input "annaclairehill@gmail.com"
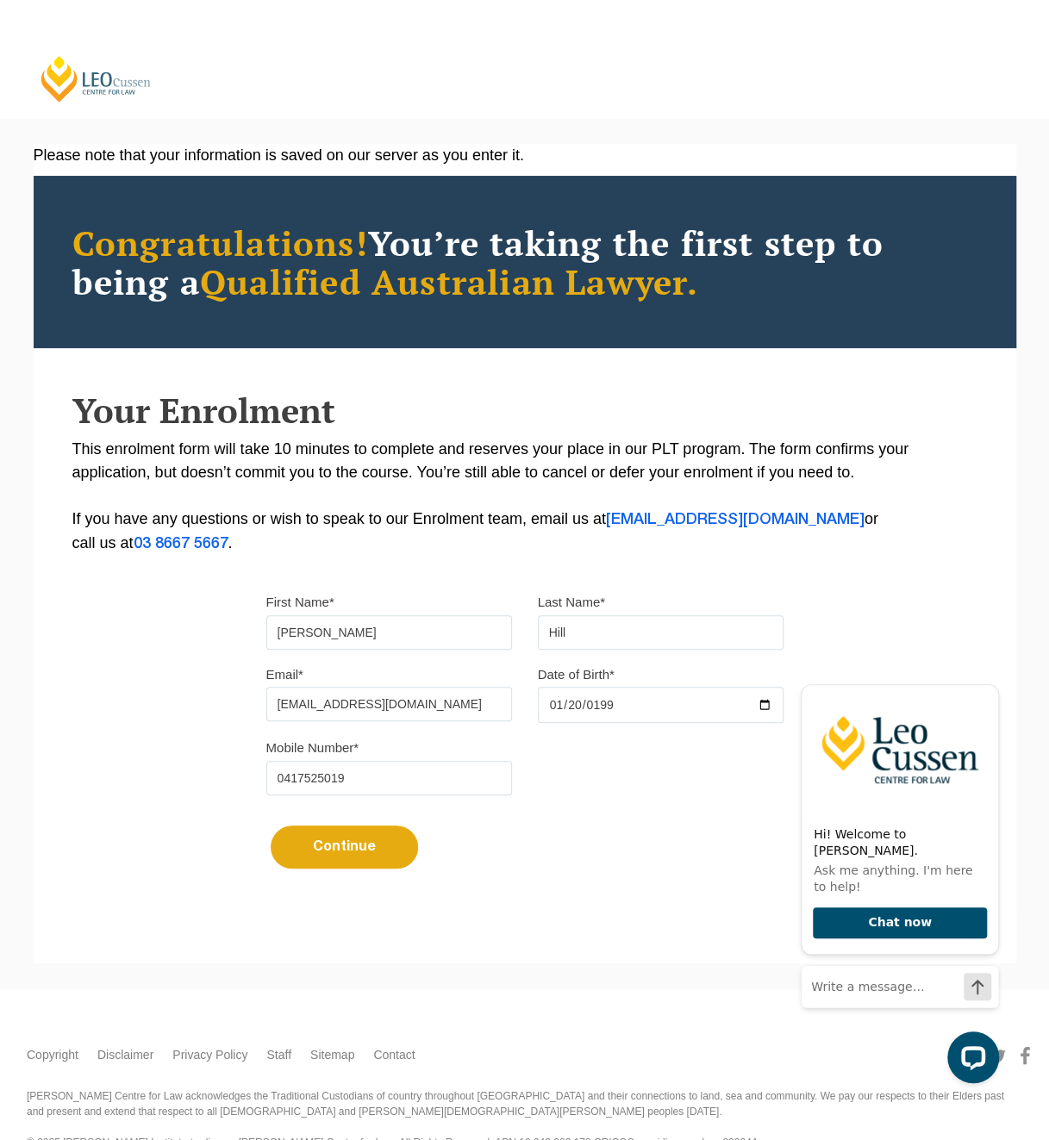
click at [353, 846] on button "Continue" at bounding box center [344, 847] width 147 height 43
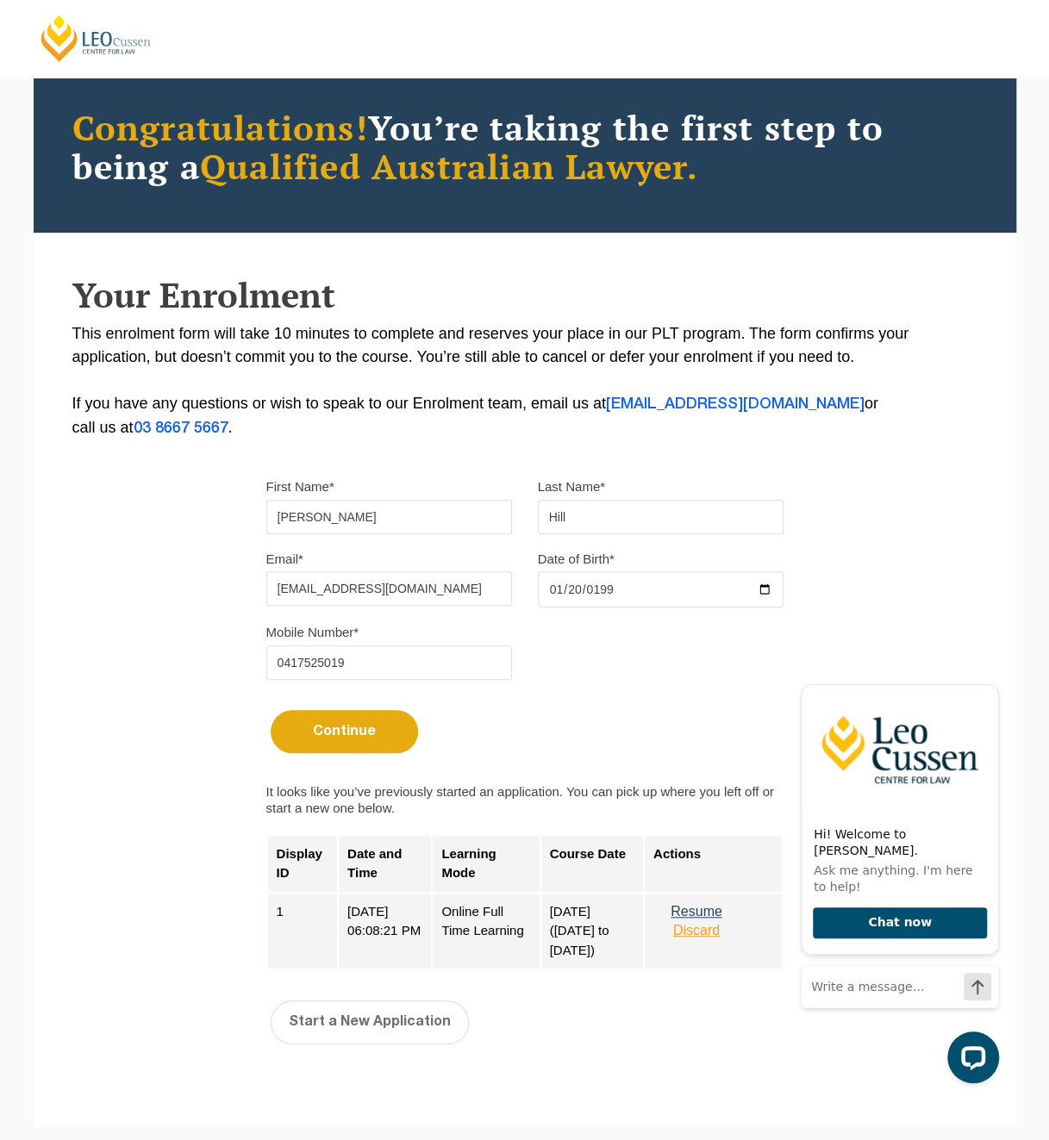
scroll to position [172, 0]
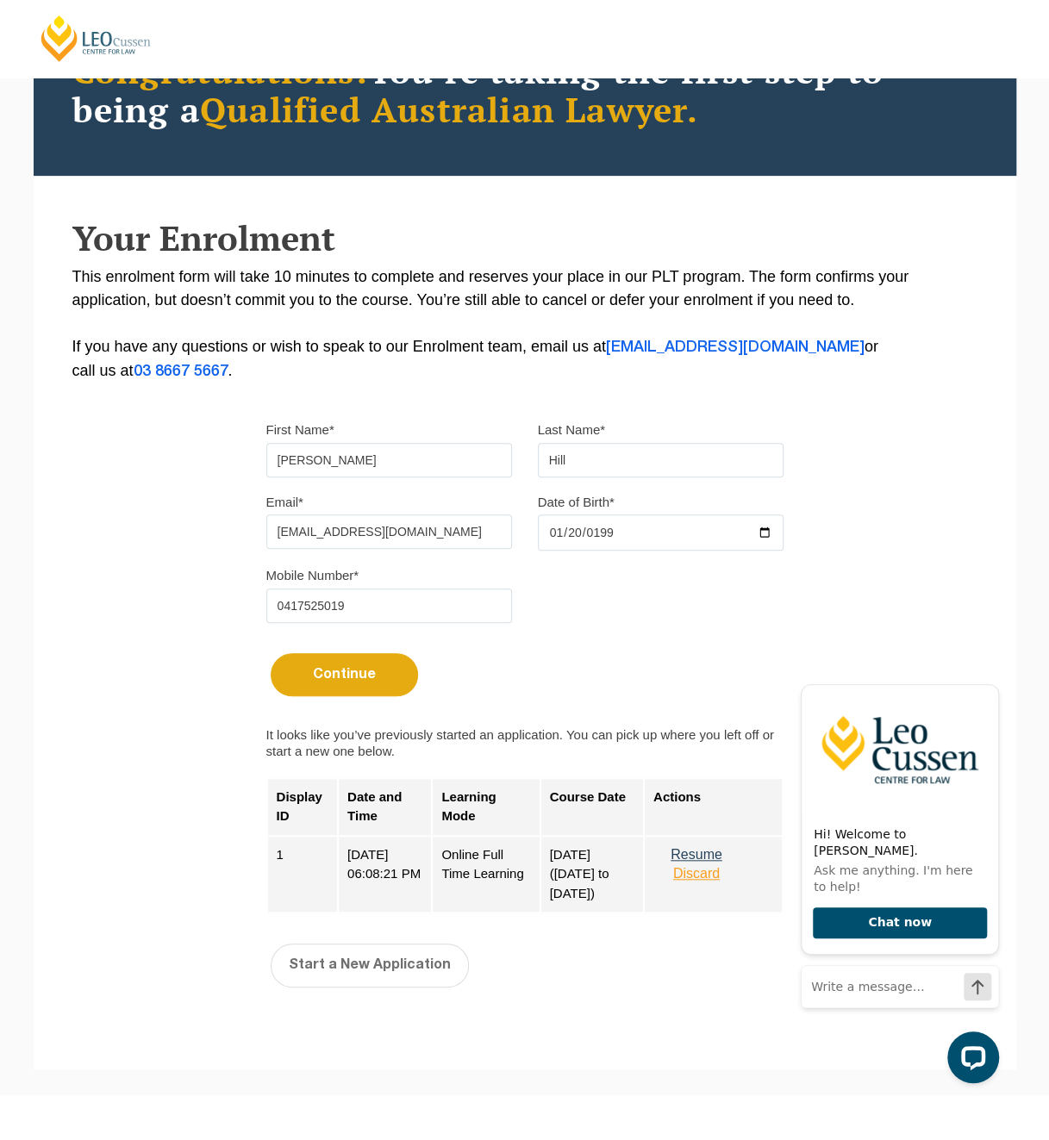
click at [705, 876] on button "Discard" at bounding box center [696, 874] width 86 height 16
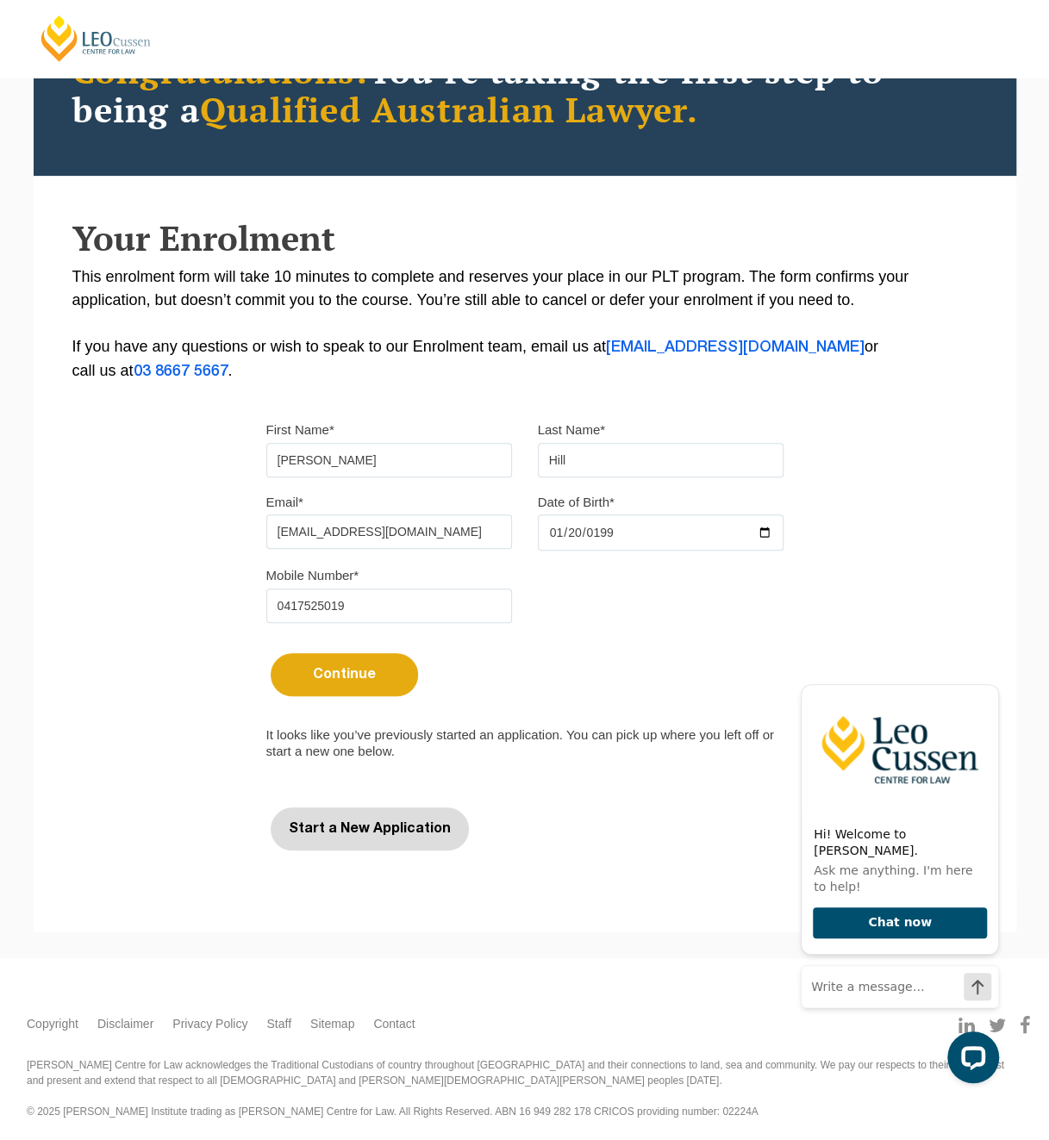
click at [353, 831] on button "Start a New Application" at bounding box center [370, 829] width 198 height 43
select select
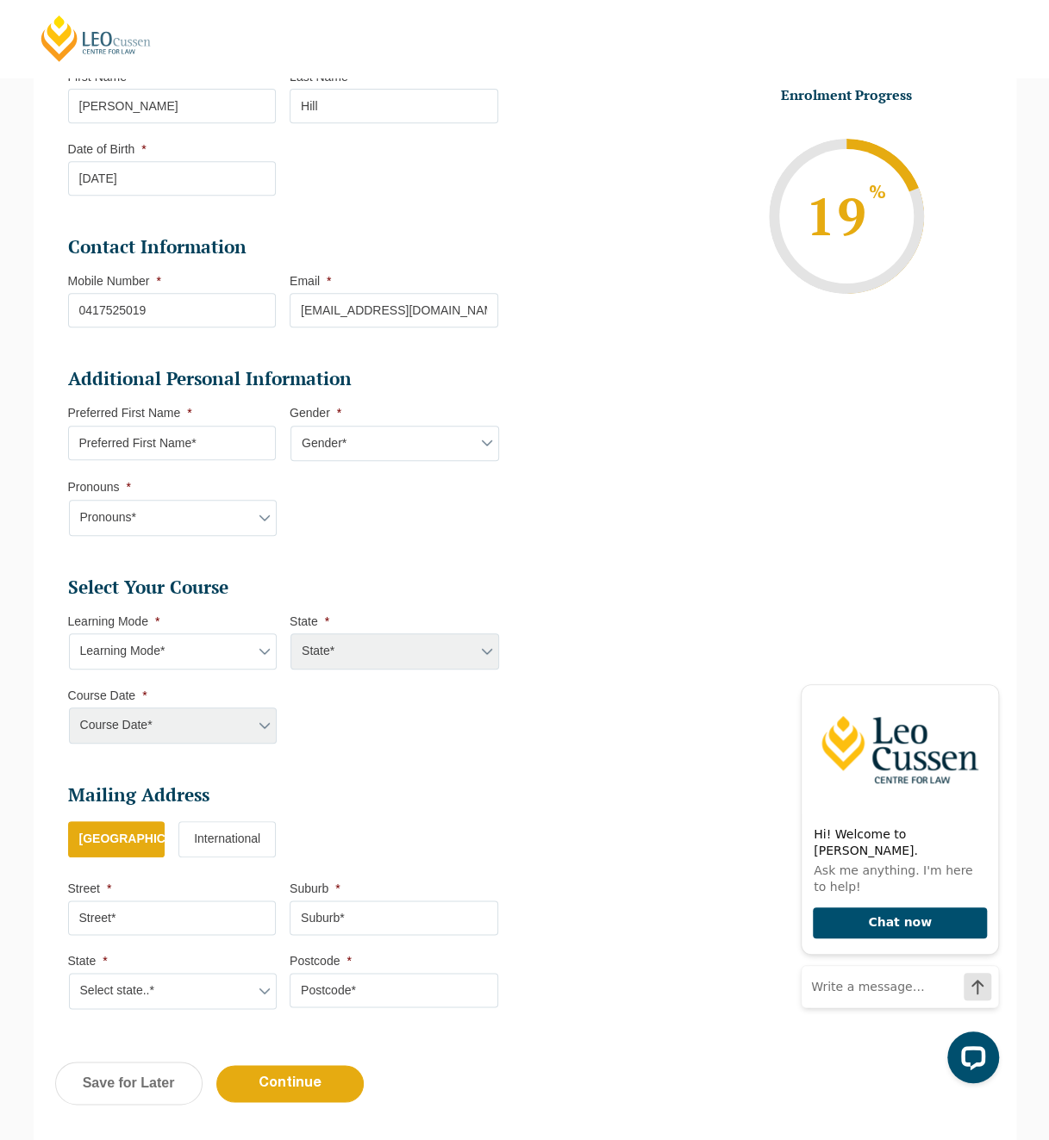
scroll to position [322, 0]
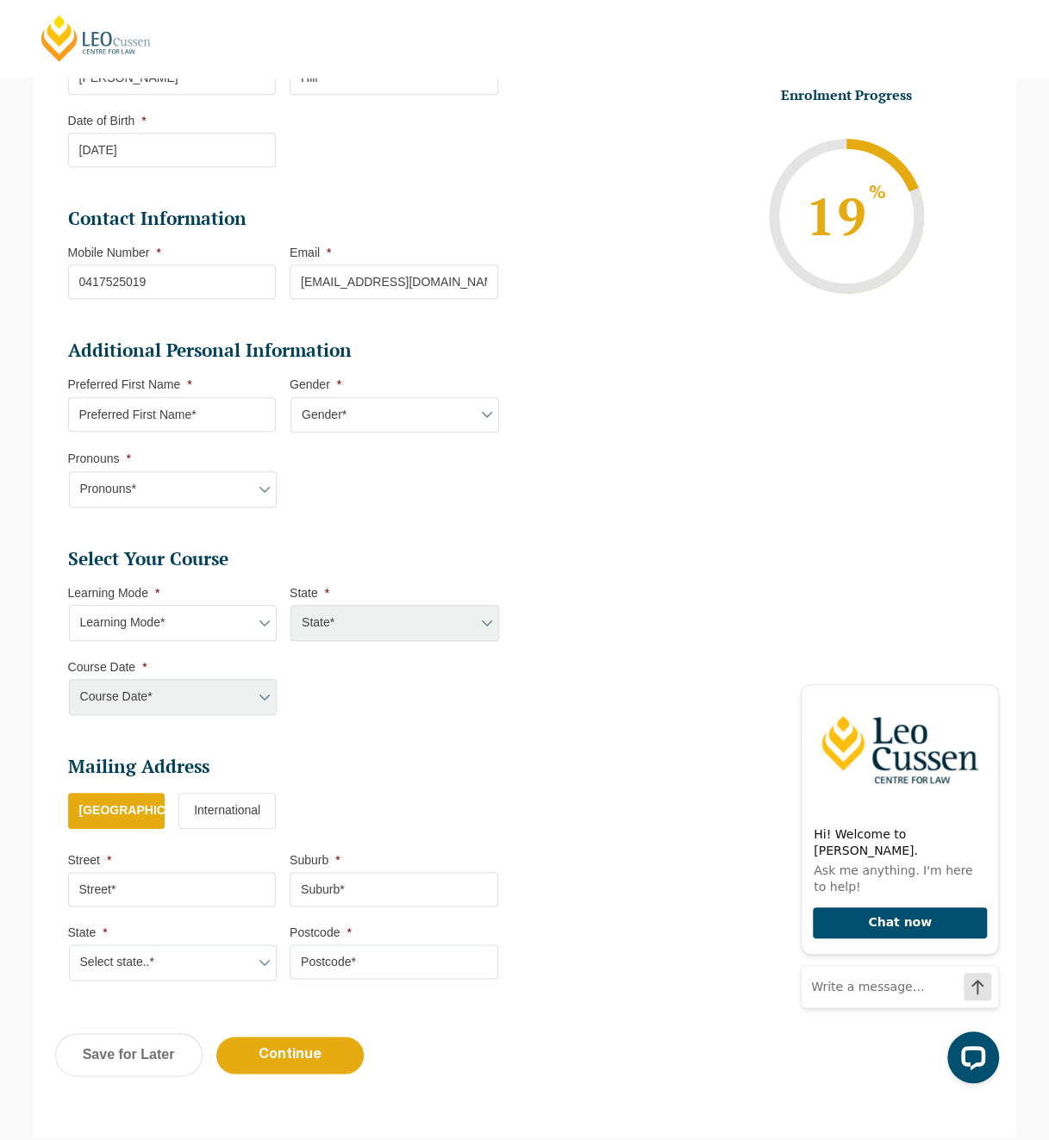
click at [209, 615] on select "Learning Mode* Online Full Time Learning Online Part Time Learning Blended Full…" at bounding box center [173, 623] width 209 height 36
click at [521, 709] on li "Personal Information First Name * Anna Last Name * Hill Date of Birth * 20-01-1…" at bounding box center [290, 490] width 470 height 1018
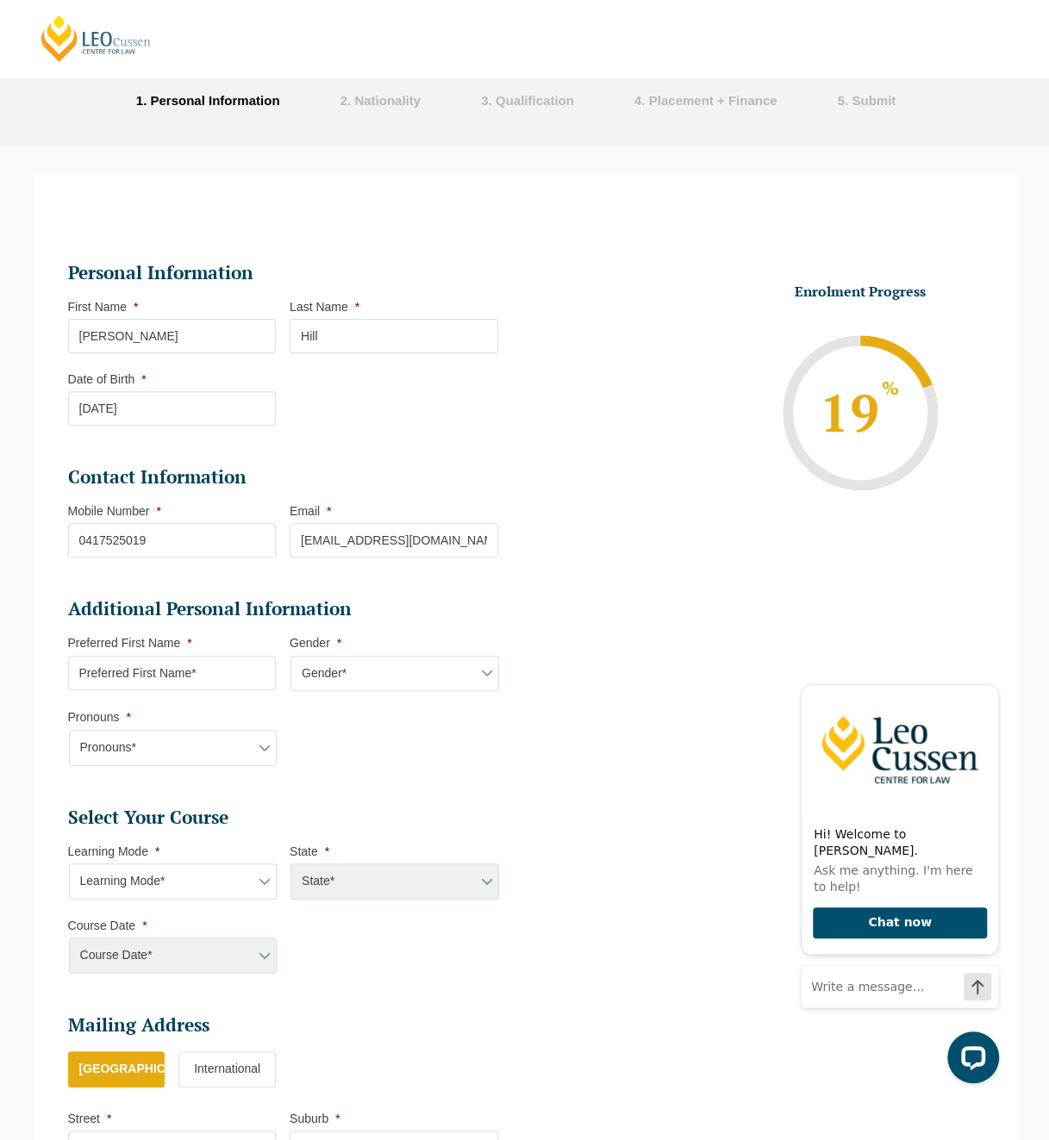
scroll to position [0, 0]
